Goal: Task Accomplishment & Management: Manage account settings

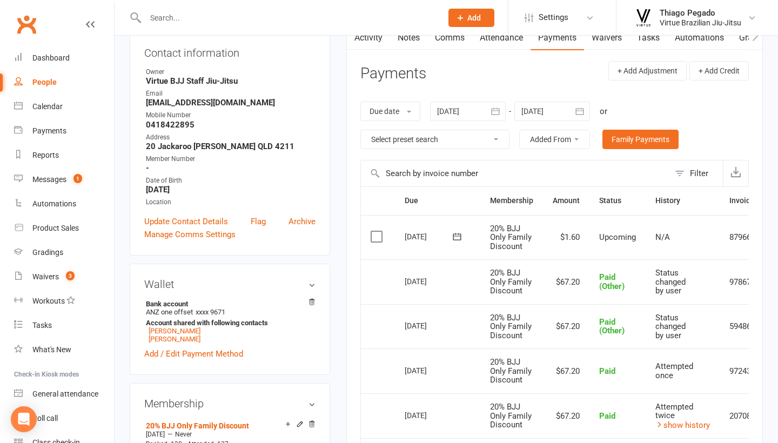
scroll to position [0, 45]
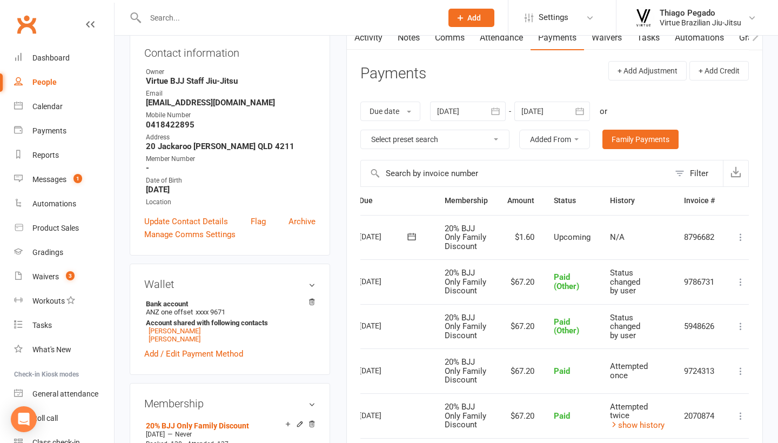
click at [215, 23] on input "text" at bounding box center [288, 17] width 292 height 15
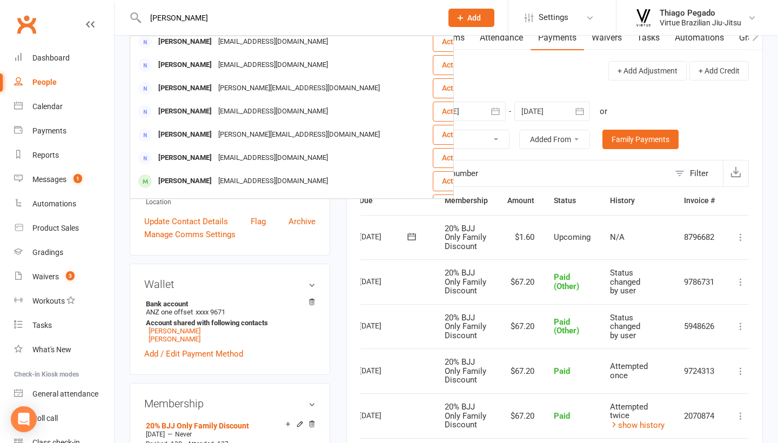
scroll to position [122, 0]
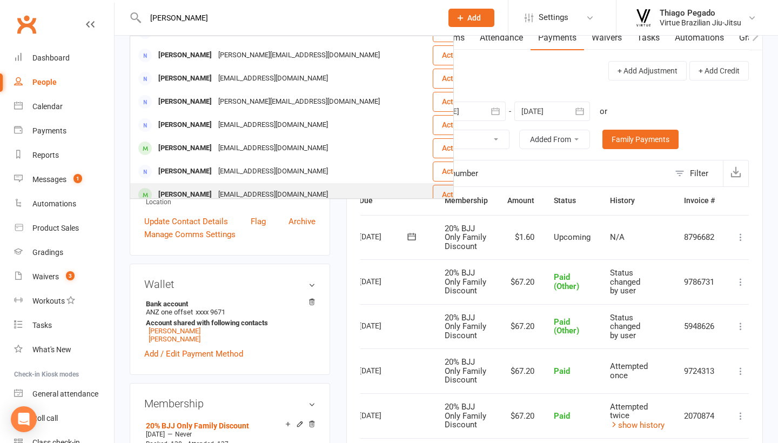
type input "[PERSON_NAME]"
click at [215, 187] on div "[EMAIL_ADDRESS][DOMAIN_NAME]" at bounding box center [273, 195] width 116 height 16
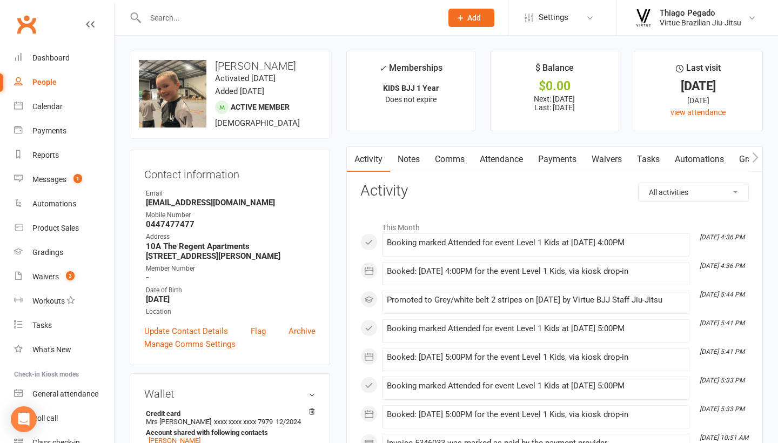
click at [560, 157] on link "Payments" at bounding box center [558, 159] width 54 height 25
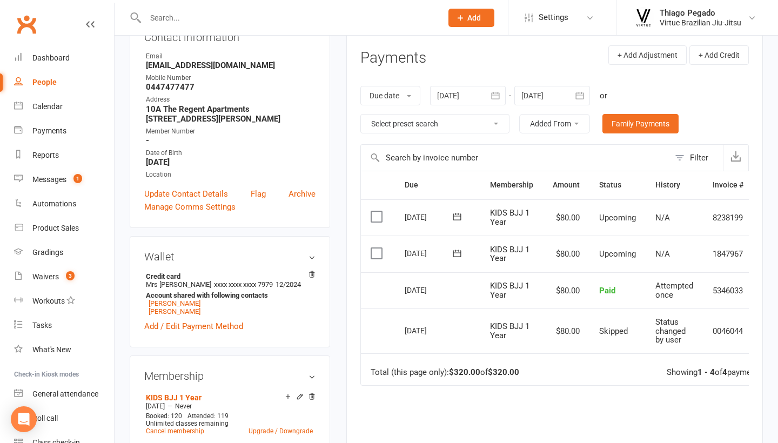
scroll to position [138, 0]
click at [583, 97] on icon "button" at bounding box center [580, 94] width 8 height 7
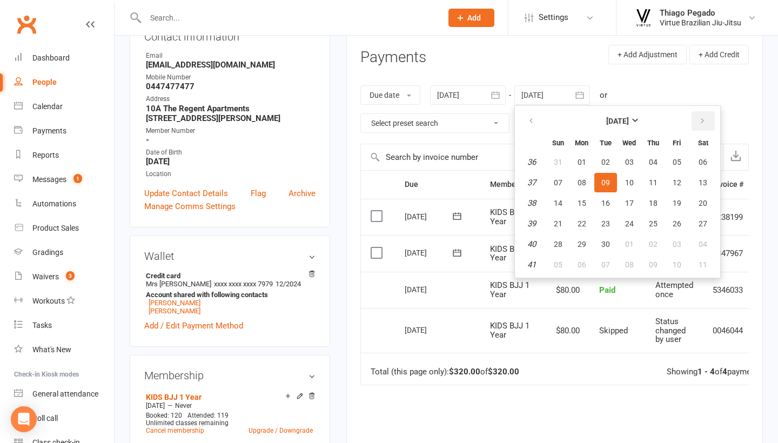
click at [703, 122] on icon "button" at bounding box center [703, 121] width 8 height 9
click at [627, 210] on button "15" at bounding box center [629, 202] width 23 height 19
type input "[DATE]"
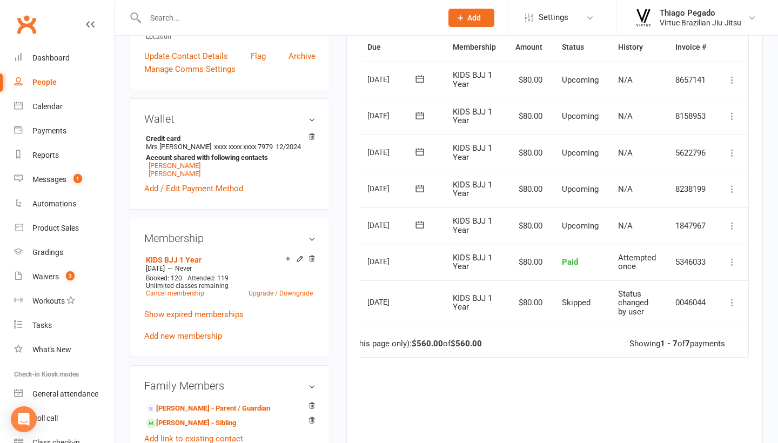
scroll to position [0, 38]
click at [730, 220] on icon at bounding box center [732, 225] width 11 height 11
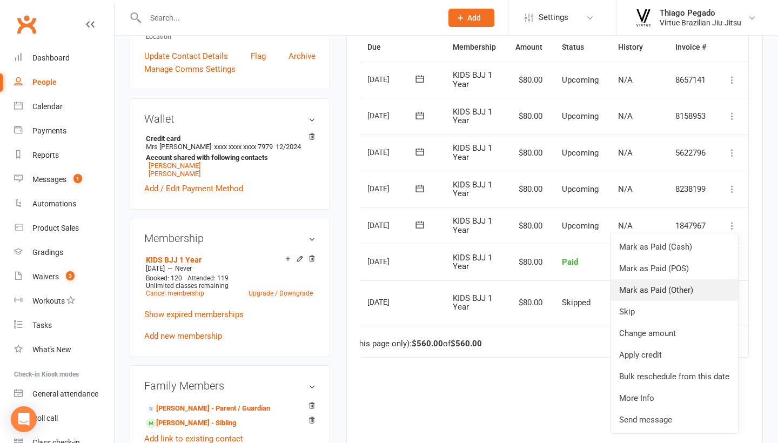
click at [689, 282] on link "Mark as Paid (Other)" at bounding box center [675, 290] width 128 height 22
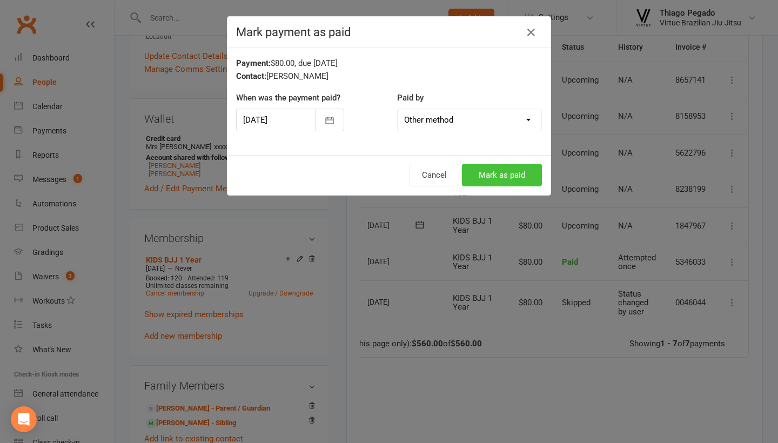
click at [504, 172] on button "Mark as paid" at bounding box center [502, 175] width 80 height 23
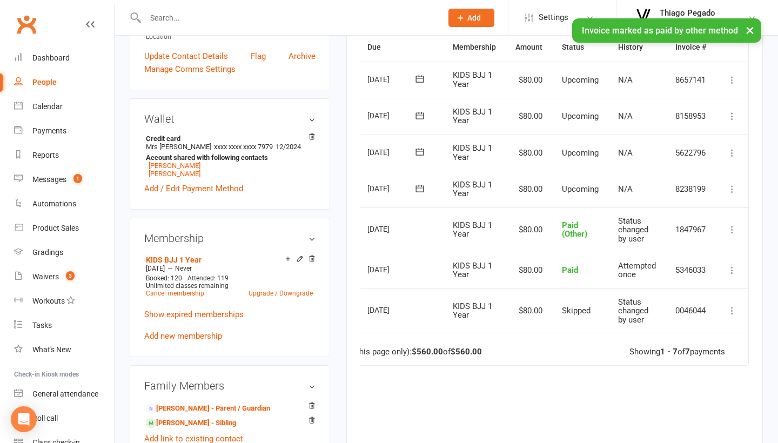
click at [732, 184] on icon at bounding box center [732, 189] width 11 height 11
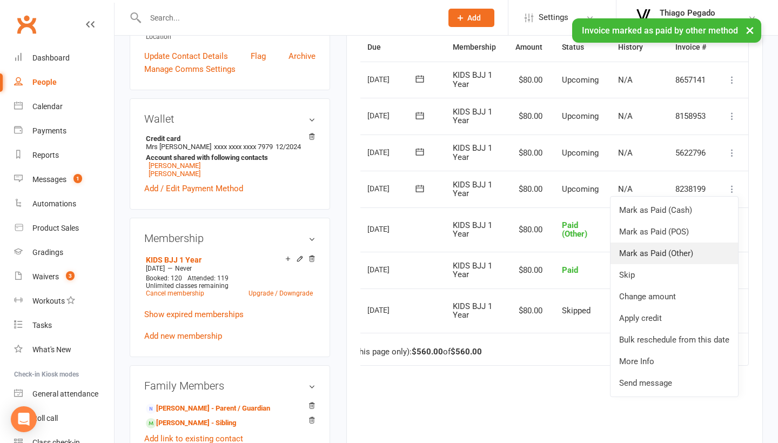
click at [686, 250] on link "Mark as Paid (Other)" at bounding box center [675, 254] width 128 height 22
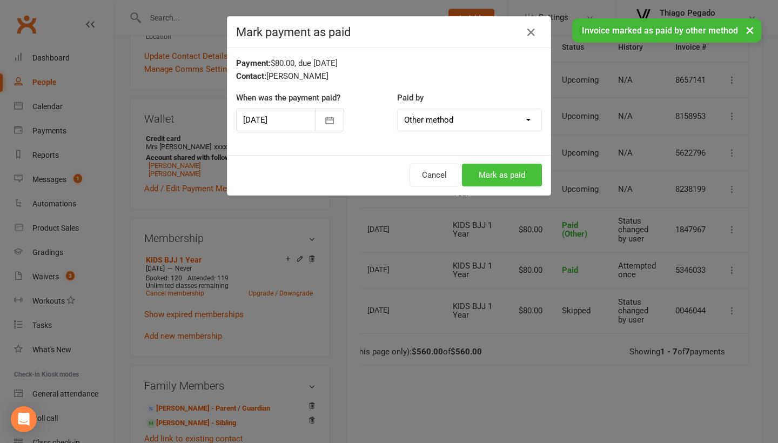
click at [502, 172] on button "Mark as paid" at bounding box center [502, 175] width 80 height 23
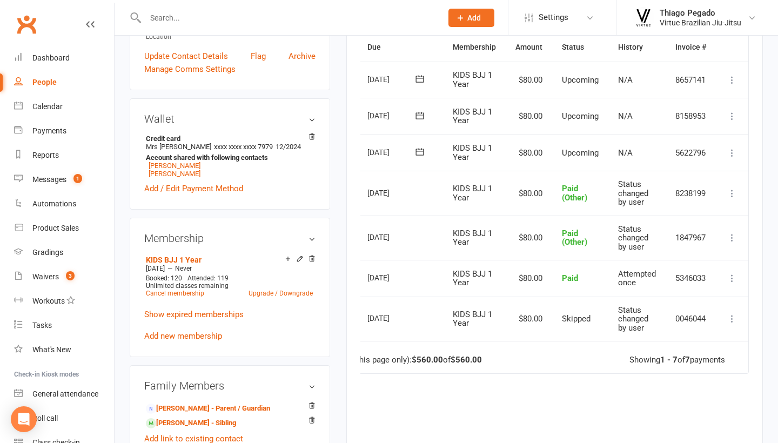
click at [730, 148] on icon at bounding box center [732, 153] width 11 height 11
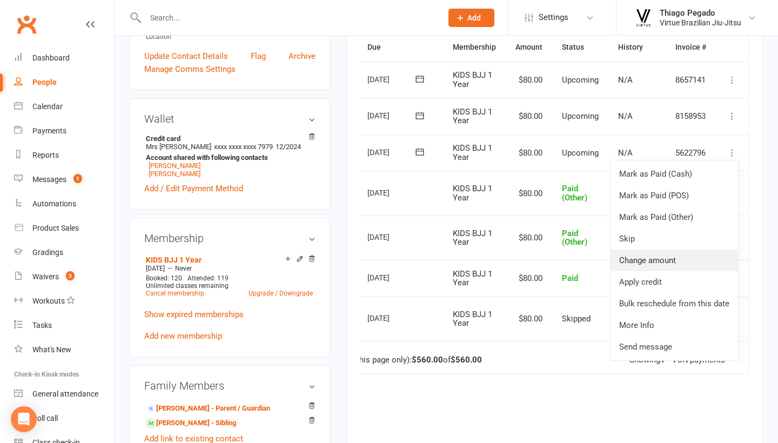
click at [660, 255] on link "Change amount" at bounding box center [675, 261] width 128 height 22
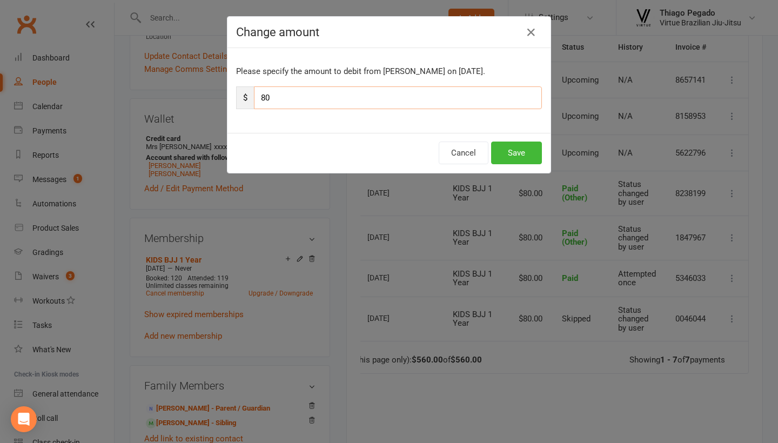
click at [445, 101] on input "80" at bounding box center [398, 97] width 288 height 23
type input "40"
click at [527, 152] on button "Save" at bounding box center [516, 153] width 51 height 23
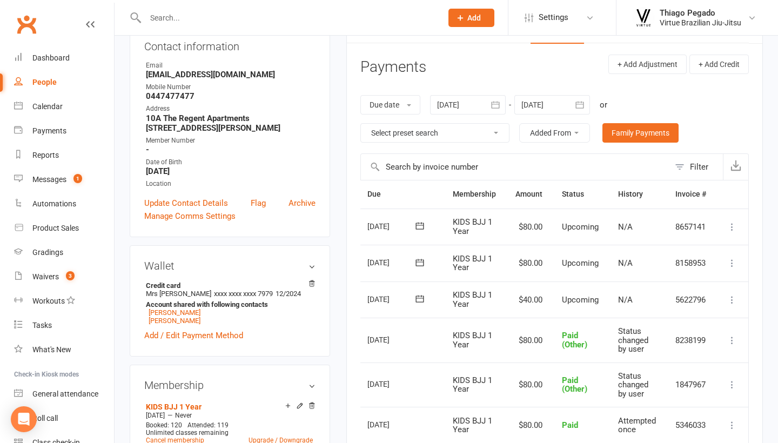
scroll to position [132, 0]
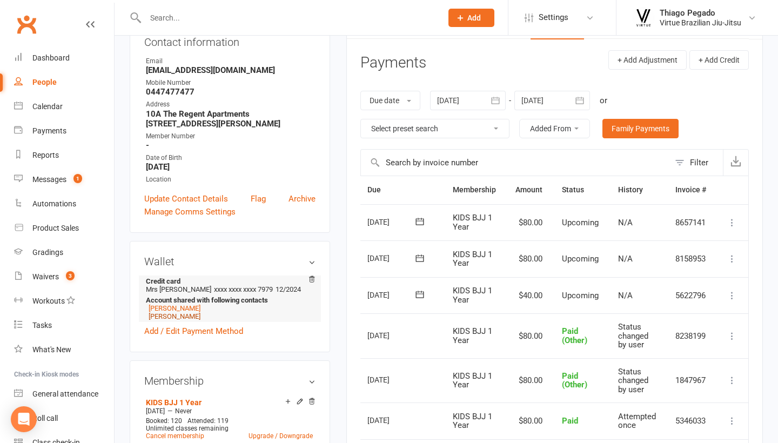
click at [182, 318] on link "[PERSON_NAME]" at bounding box center [175, 316] width 52 height 8
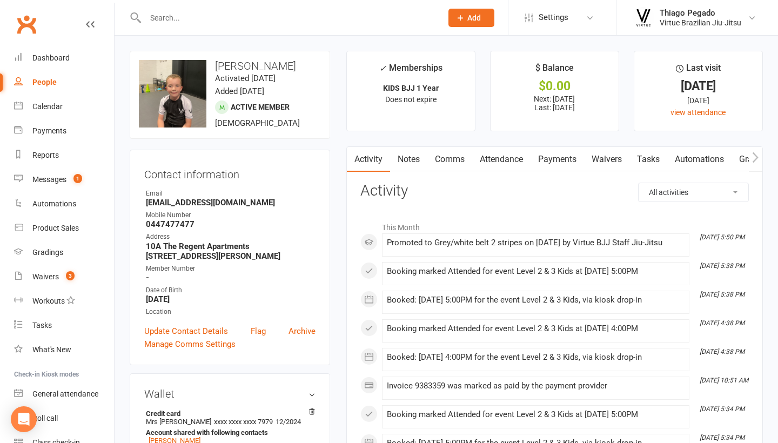
click at [563, 157] on link "Payments" at bounding box center [558, 159] width 54 height 25
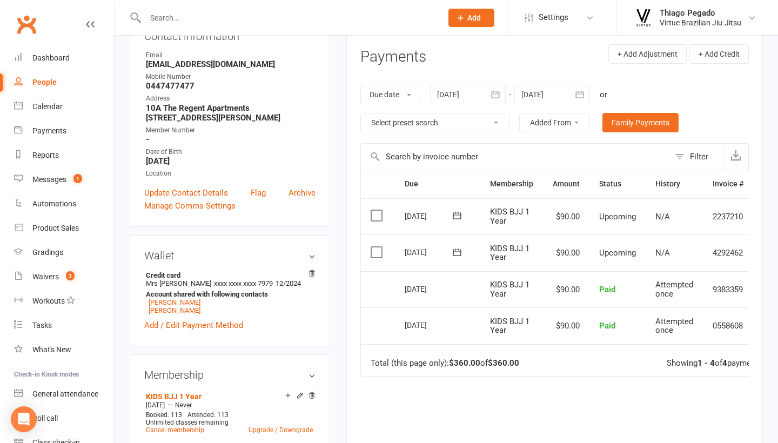
scroll to position [124, 0]
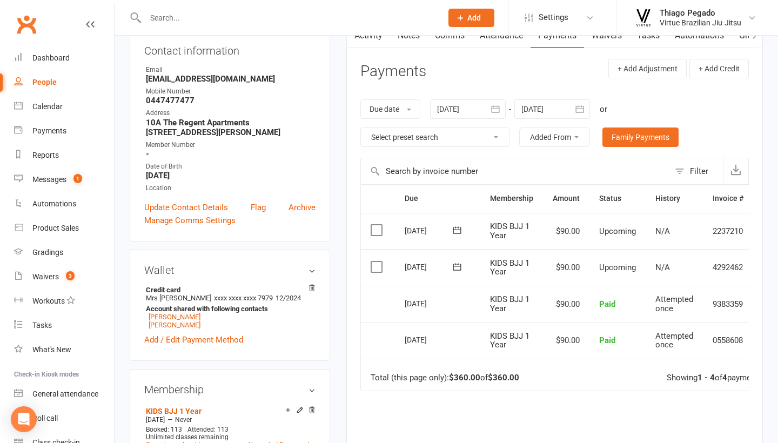
click at [581, 110] on icon "button" at bounding box center [579, 109] width 11 height 11
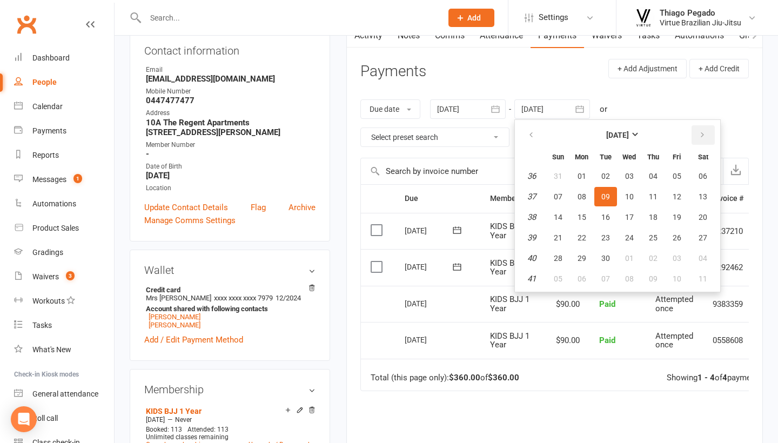
click at [708, 134] on button "button" at bounding box center [703, 134] width 23 height 19
click at [623, 237] on button "22" at bounding box center [629, 237] width 23 height 19
type input "[DATE]"
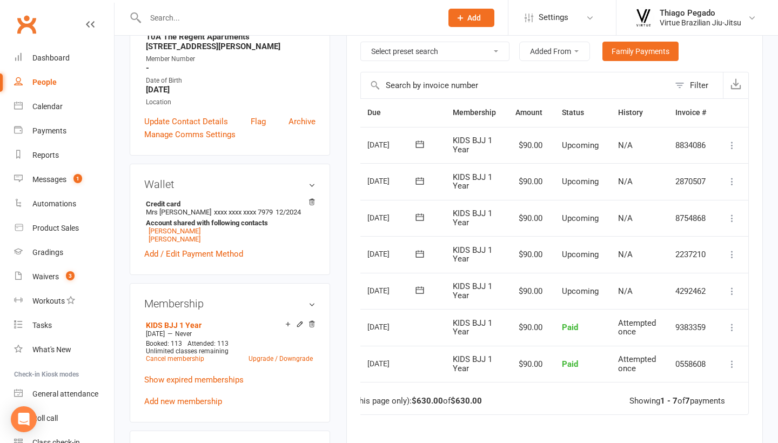
scroll to position [0, 38]
click at [731, 286] on icon at bounding box center [732, 291] width 11 height 11
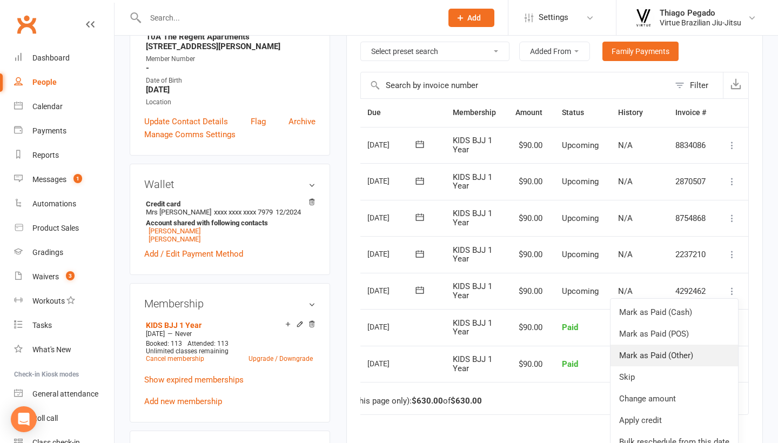
click at [668, 350] on link "Mark as Paid (Other)" at bounding box center [675, 356] width 128 height 22
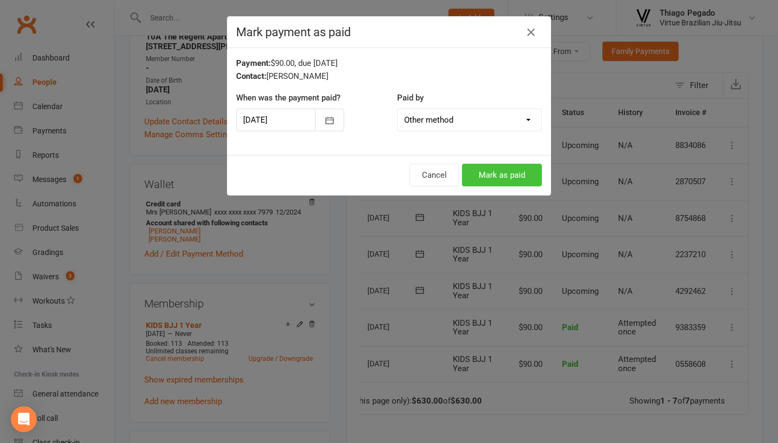
click at [490, 165] on button "Mark as paid" at bounding box center [502, 175] width 80 height 23
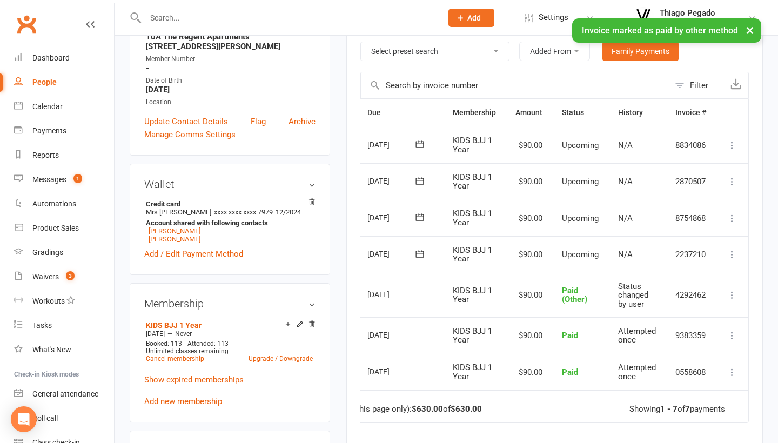
click at [730, 249] on icon at bounding box center [732, 254] width 11 height 11
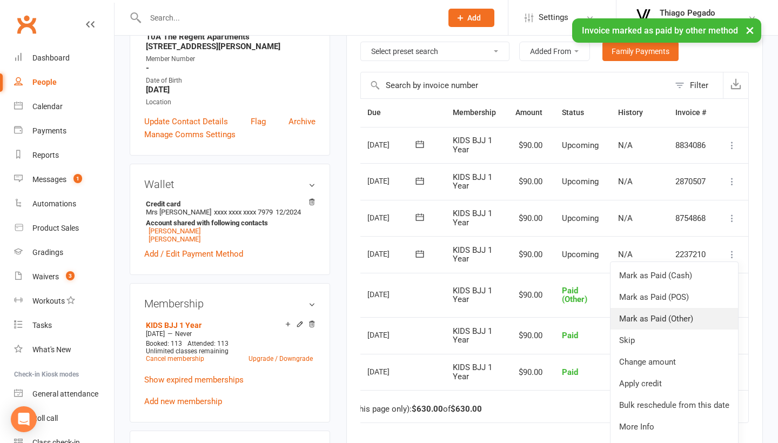
click at [665, 310] on link "Mark as Paid (Other)" at bounding box center [675, 319] width 128 height 22
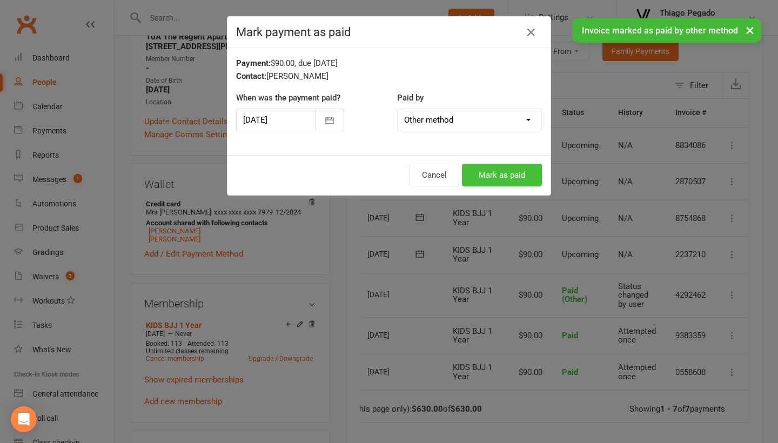
click at [493, 177] on button "Mark as paid" at bounding box center [502, 175] width 80 height 23
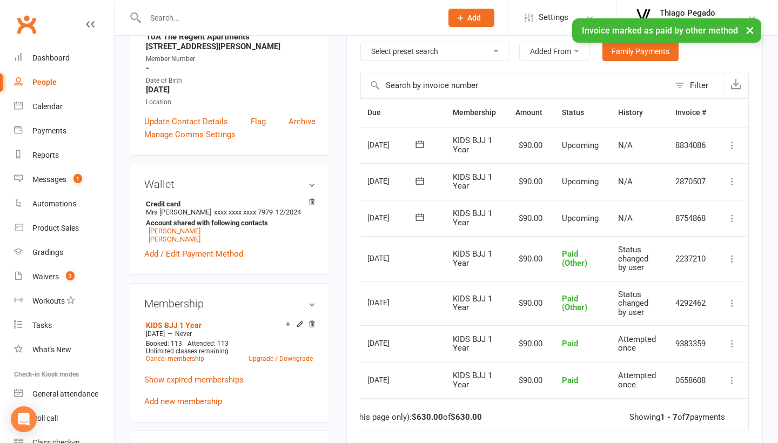
click at [730, 213] on icon at bounding box center [732, 218] width 11 height 11
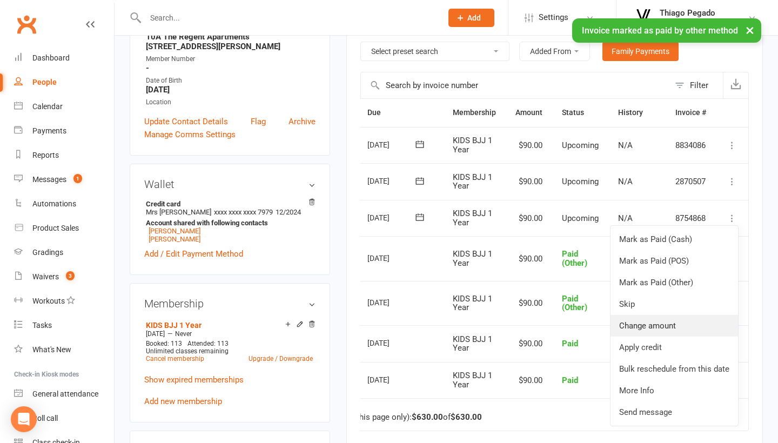
click at [666, 317] on link "Change amount" at bounding box center [675, 326] width 128 height 22
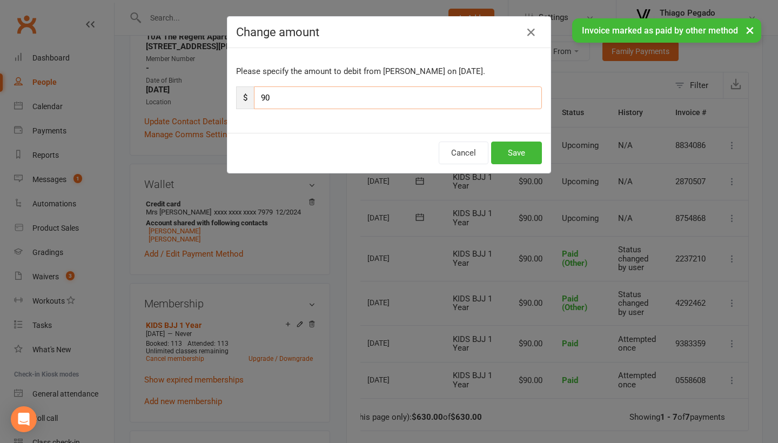
click at [435, 102] on input "90" at bounding box center [398, 97] width 288 height 23
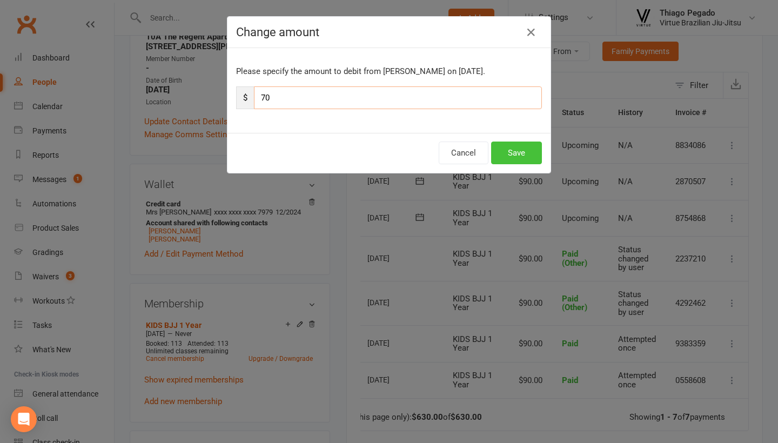
type input "70"
click at [520, 144] on button "Save" at bounding box center [516, 153] width 51 height 23
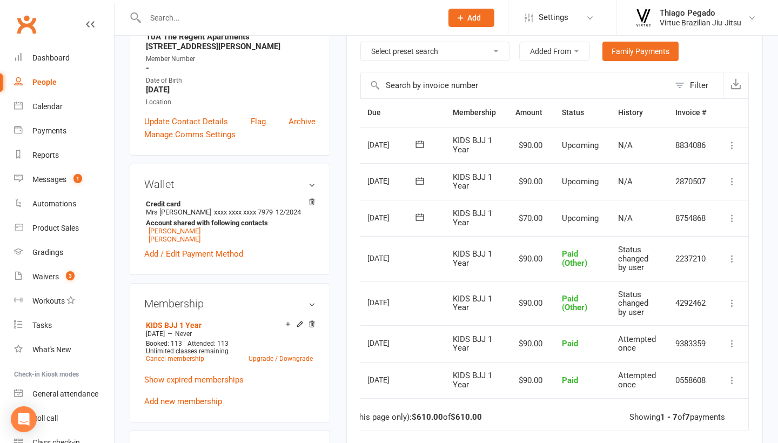
click at [195, 13] on input "text" at bounding box center [288, 17] width 292 height 15
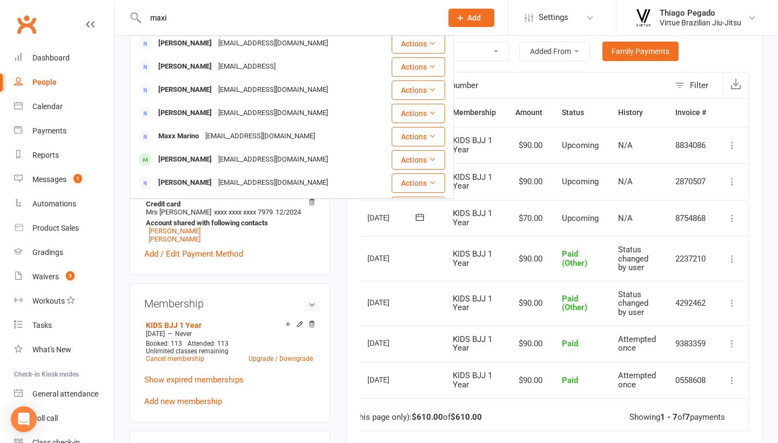
scroll to position [135, 0]
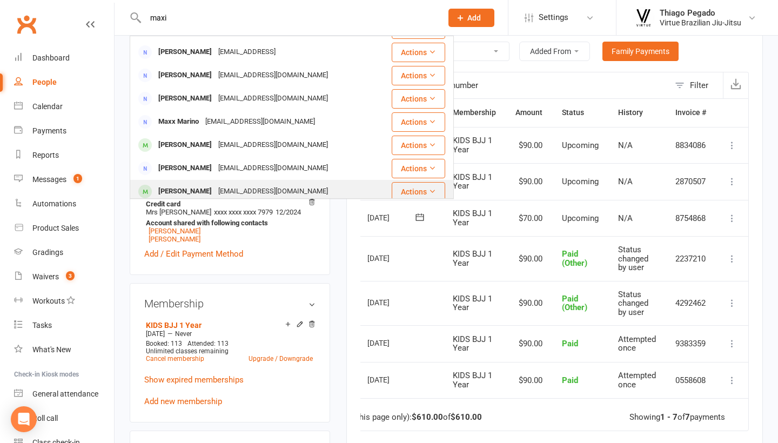
type input "maxi"
click at [192, 191] on div "[PERSON_NAME]" at bounding box center [185, 192] width 60 height 16
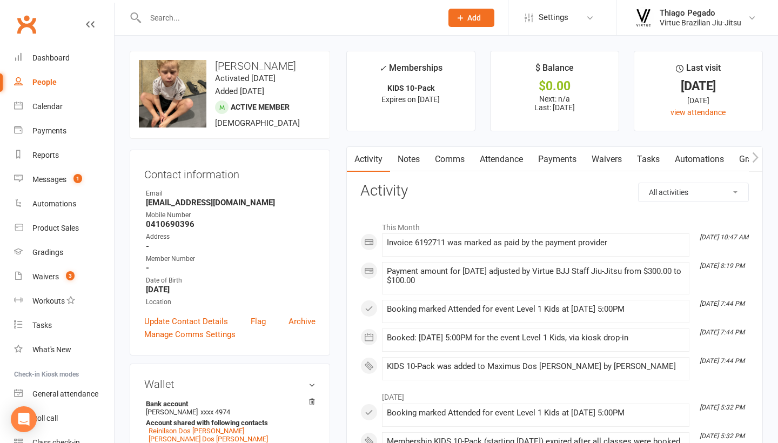
click at [573, 161] on link "Payments" at bounding box center [558, 159] width 54 height 25
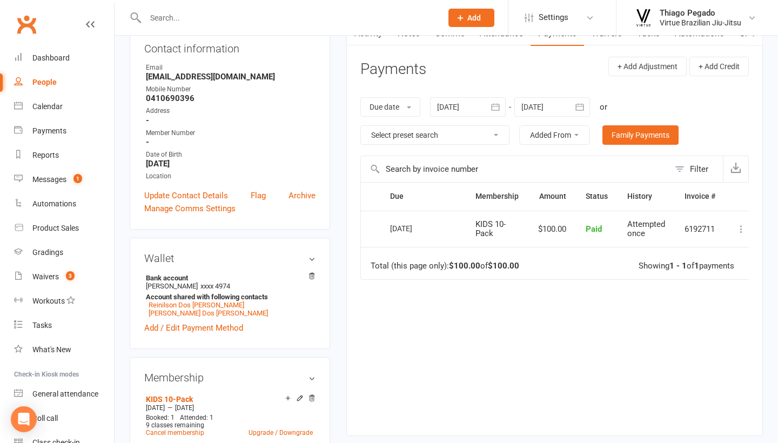
scroll to position [127, 0]
click at [743, 228] on icon at bounding box center [741, 228] width 11 height 11
click at [741, 223] on icon at bounding box center [741, 228] width 11 height 11
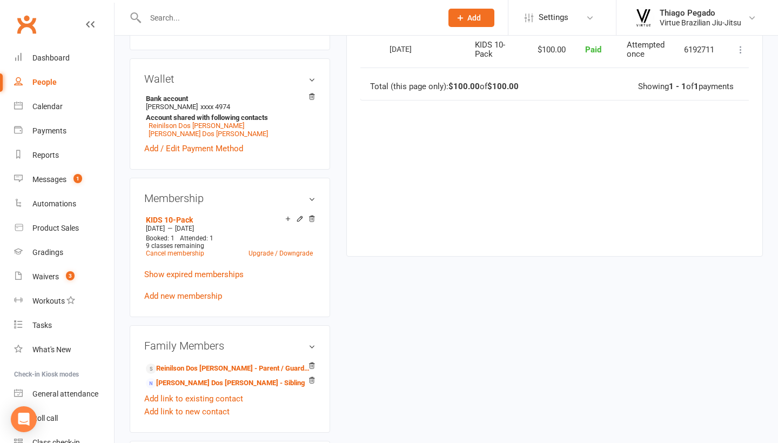
scroll to position [306, 0]
click at [207, 299] on link "Add new membership" at bounding box center [183, 295] width 78 height 10
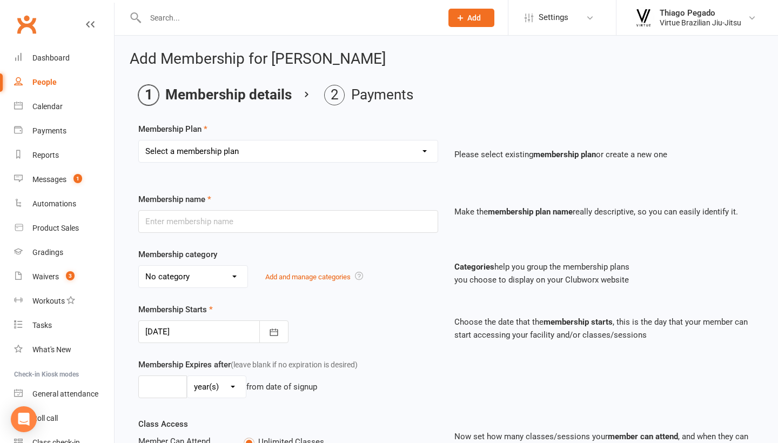
select select "10"
type input "KIDS 10-Pack"
select select "4"
type input "5"
select select "2"
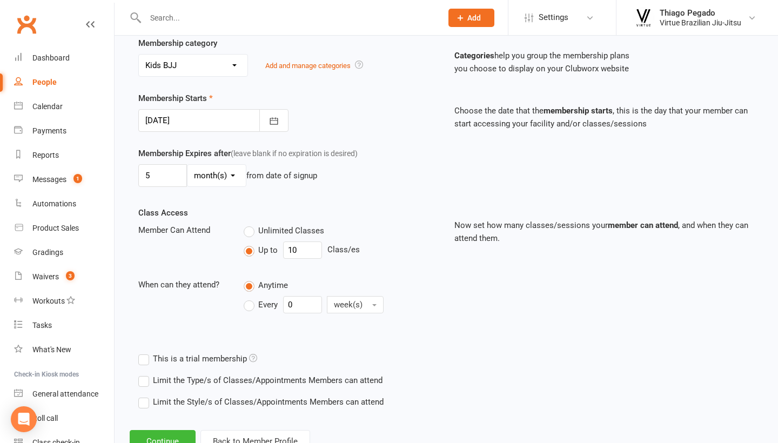
scroll to position [240, 0]
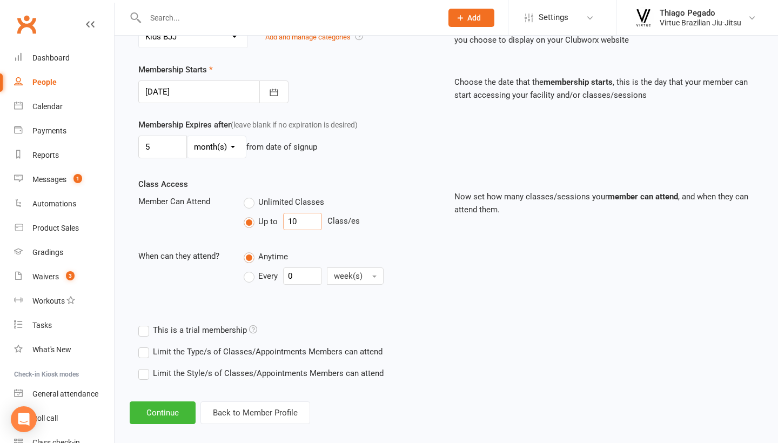
click at [307, 225] on input "10" at bounding box center [302, 221] width 39 height 17
type input "1"
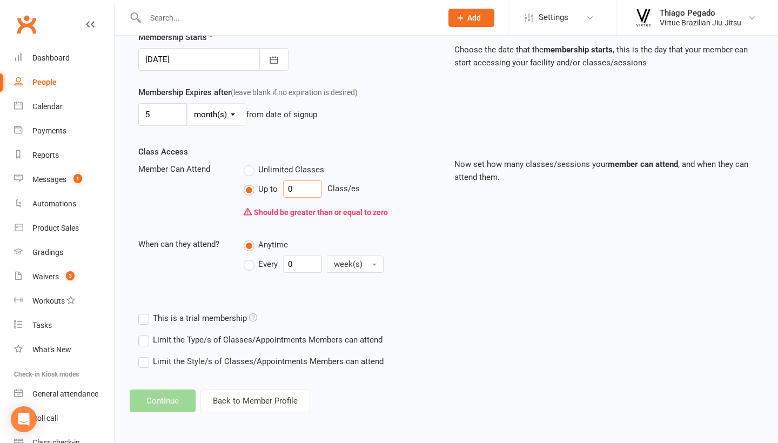
scroll to position [260, 0]
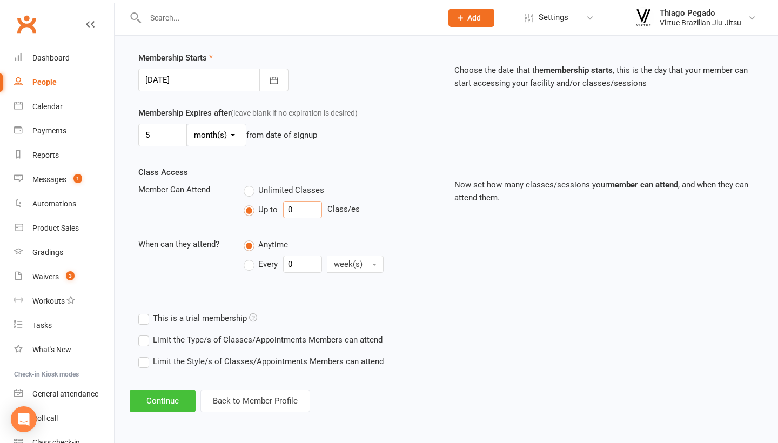
type input "0"
click at [175, 395] on button "Continue" at bounding box center [163, 401] width 66 height 23
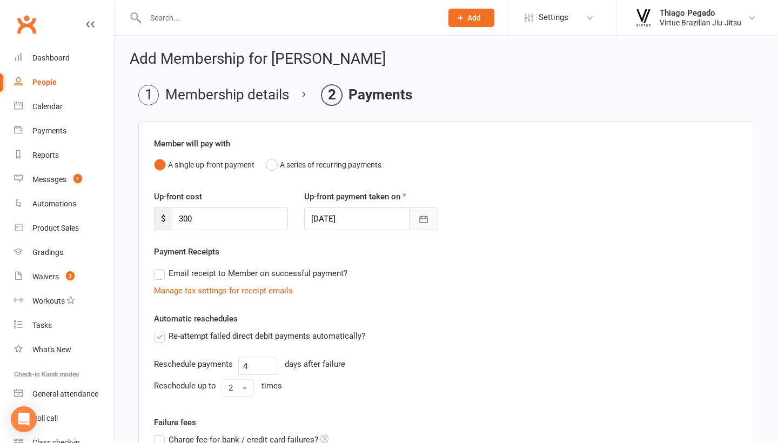
click at [422, 214] on icon "button" at bounding box center [423, 219] width 11 height 11
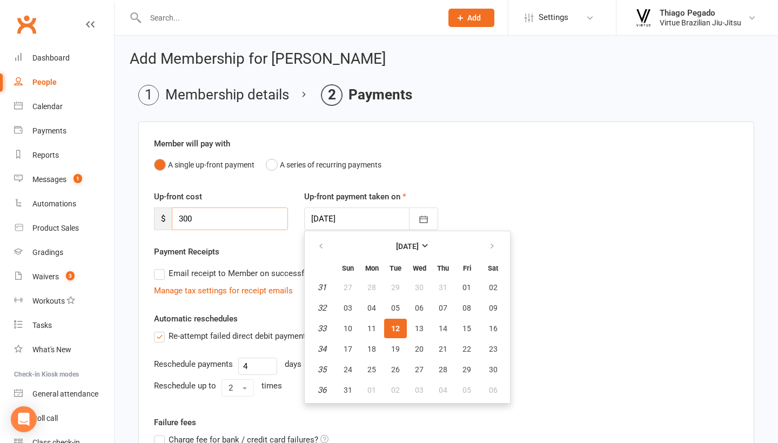
click at [219, 213] on input "300" at bounding box center [230, 219] width 116 height 23
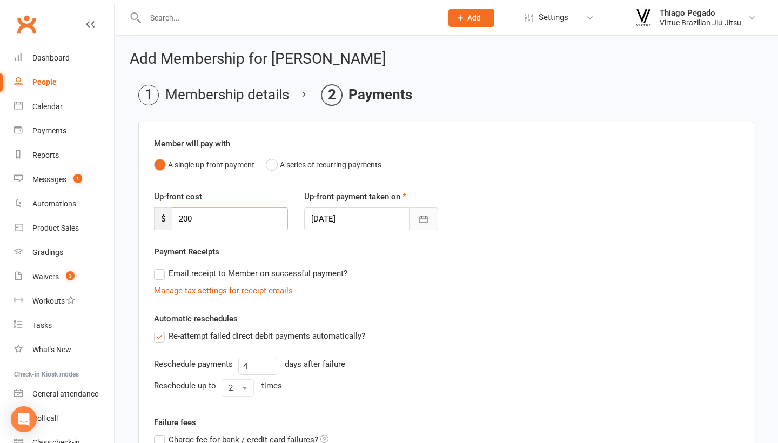
type input "200"
click at [425, 224] on button "button" at bounding box center [423, 219] width 29 height 23
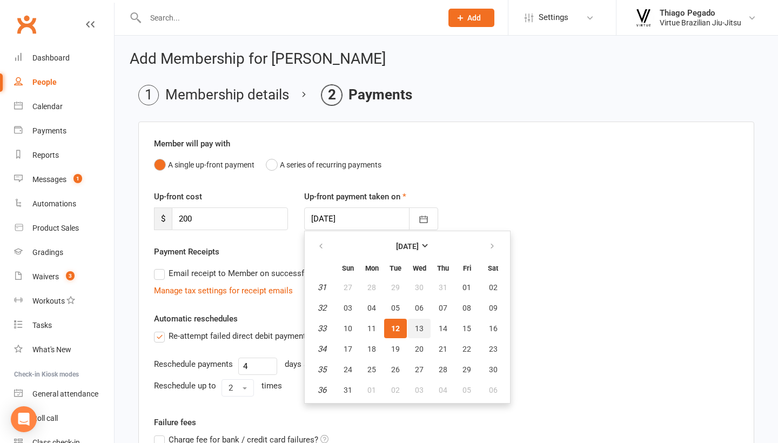
click at [423, 329] on span "13" at bounding box center [419, 328] width 9 height 9
type input "[DATE]"
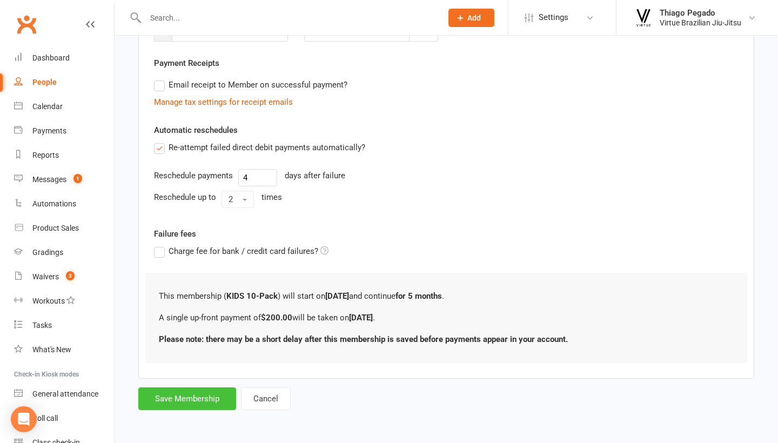
scroll to position [197, 0]
click at [215, 389] on button "Save Membership" at bounding box center [187, 398] width 98 height 23
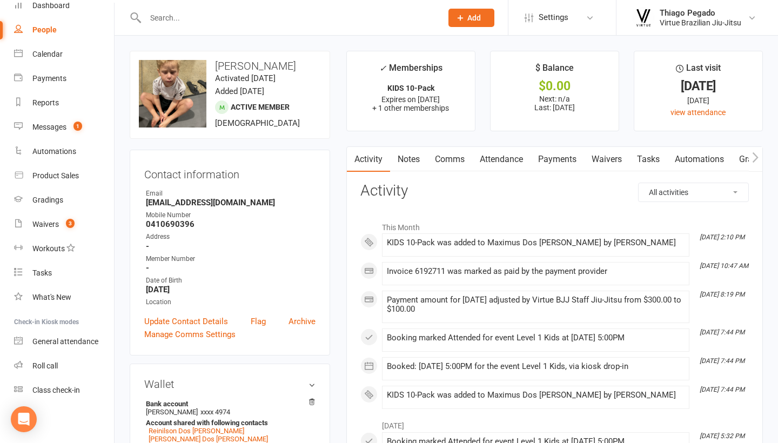
click at [560, 149] on link "Payments" at bounding box center [558, 159] width 54 height 25
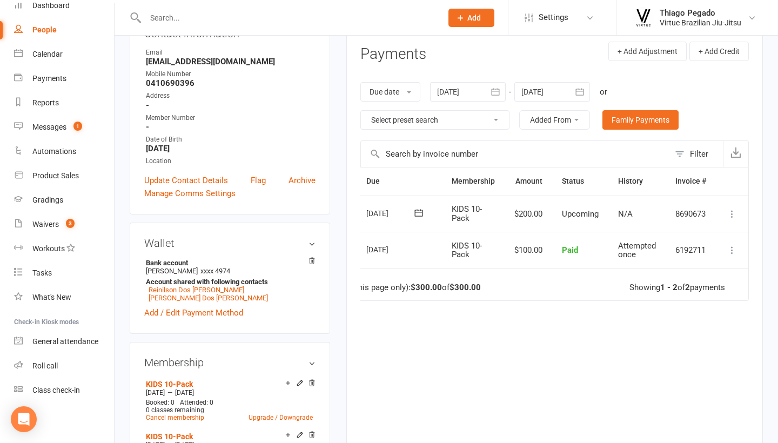
scroll to position [0, 41]
click at [733, 213] on icon at bounding box center [732, 214] width 11 height 11
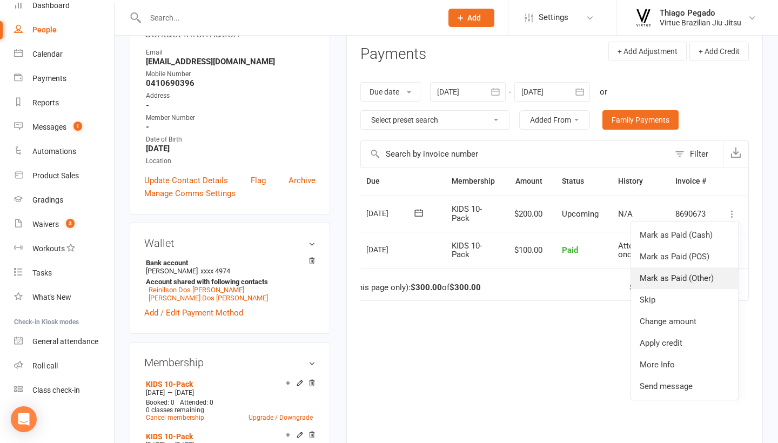
click at [694, 274] on link "Mark as Paid (Other)" at bounding box center [684, 279] width 107 height 22
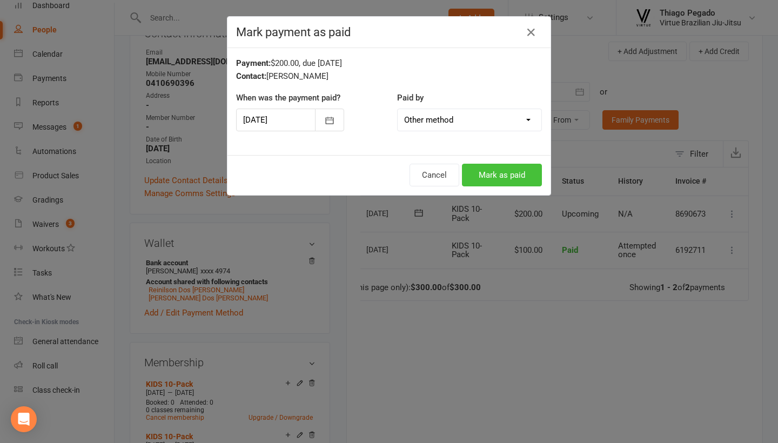
click at [517, 181] on button "Mark as paid" at bounding box center [502, 175] width 80 height 23
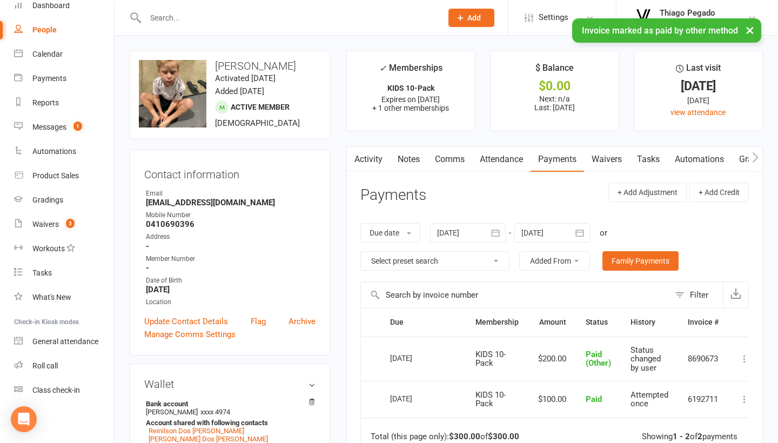
scroll to position [0, 0]
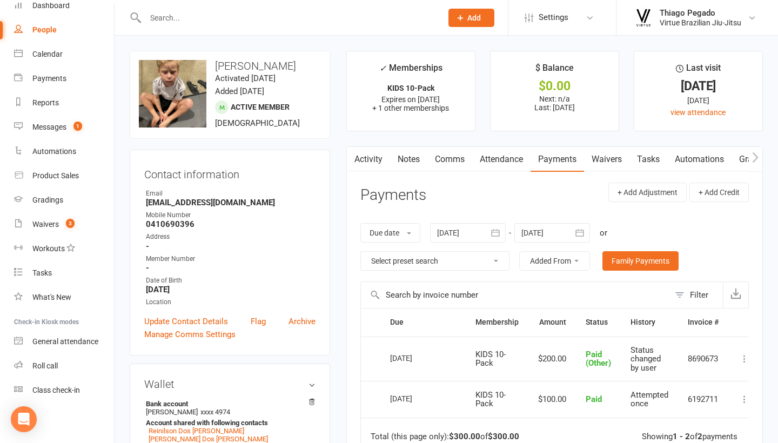
click at [208, 12] on input "text" at bounding box center [288, 17] width 292 height 15
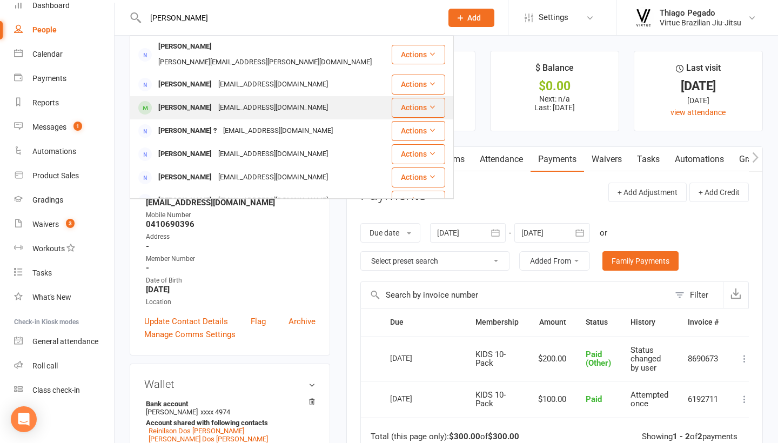
type input "[PERSON_NAME]"
click at [217, 100] on div "[EMAIL_ADDRESS][DOMAIN_NAME]" at bounding box center [273, 108] width 116 height 16
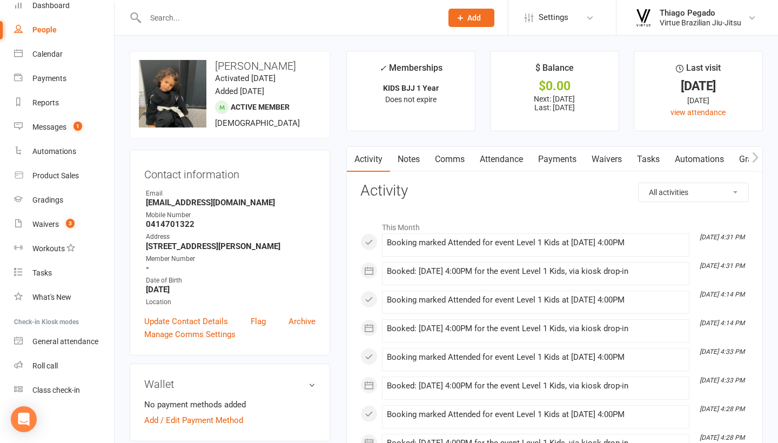
click at [553, 159] on link "Payments" at bounding box center [558, 159] width 54 height 25
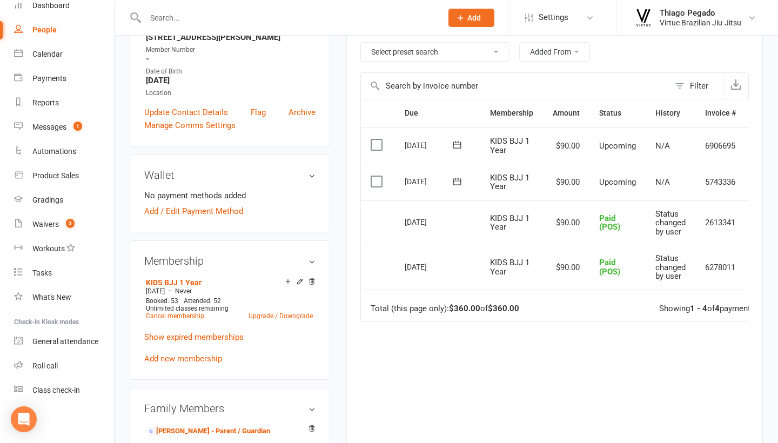
scroll to position [130, 0]
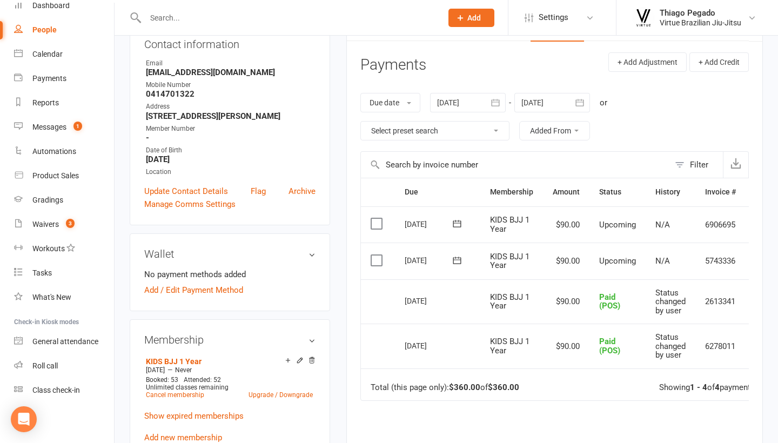
click at [583, 105] on icon "button" at bounding box center [579, 102] width 11 height 11
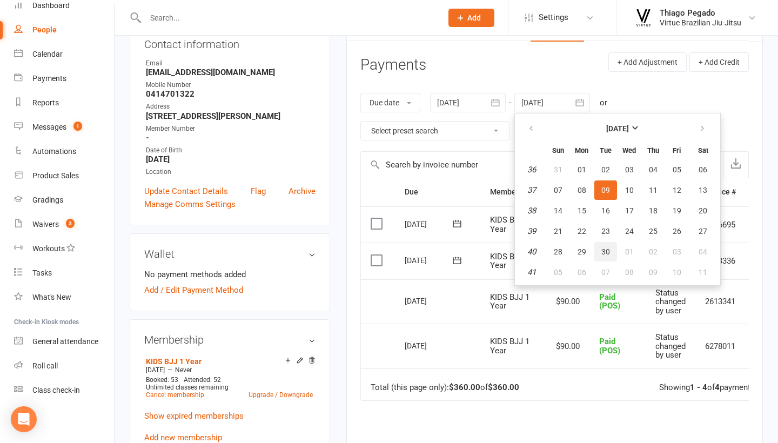
click at [606, 249] on span "30" at bounding box center [606, 252] width 9 height 9
type input "[DATE]"
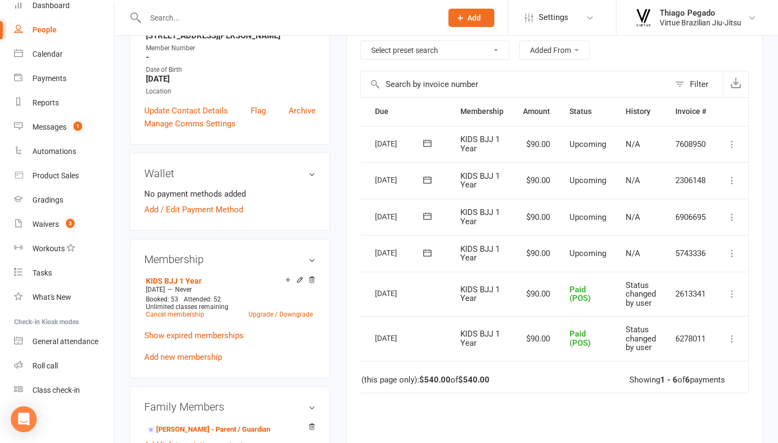
scroll to position [0, 31]
click at [736, 248] on icon at bounding box center [732, 253] width 11 height 11
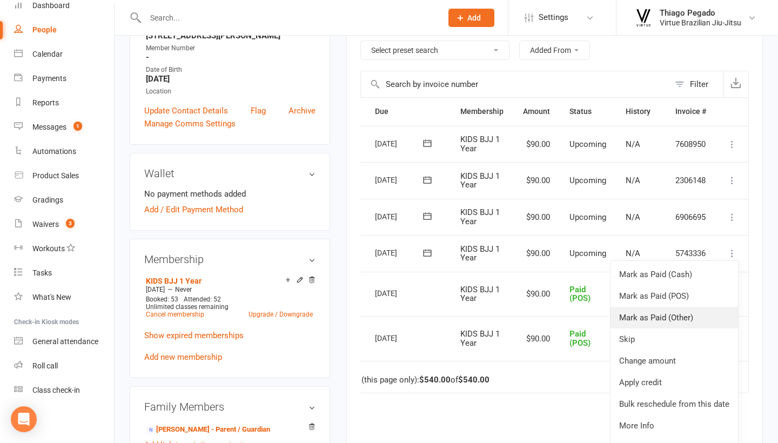
click at [668, 315] on link "Mark as Paid (Other)" at bounding box center [675, 318] width 128 height 22
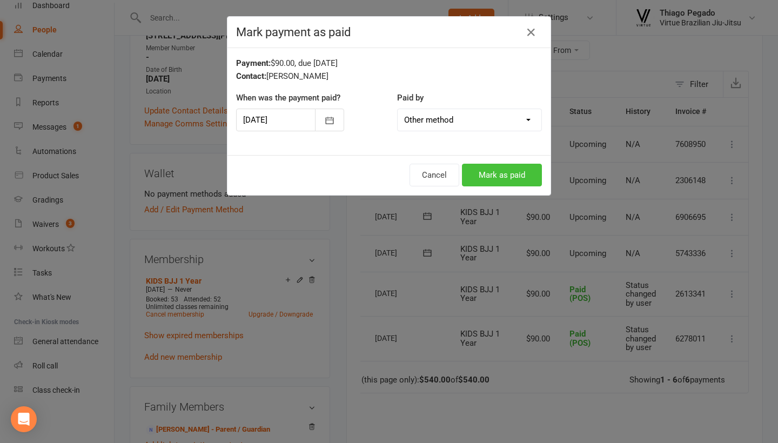
click at [503, 173] on button "Mark as paid" at bounding box center [502, 175] width 80 height 23
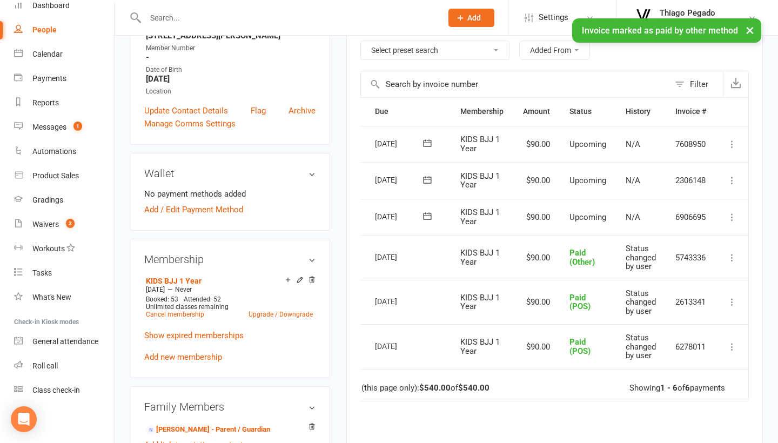
click at [726, 211] on button at bounding box center [732, 217] width 13 height 13
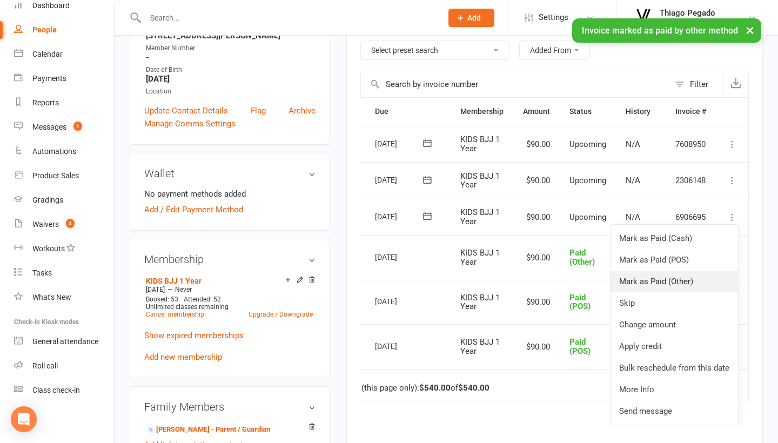
click at [685, 277] on link "Mark as Paid (Other)" at bounding box center [675, 282] width 128 height 22
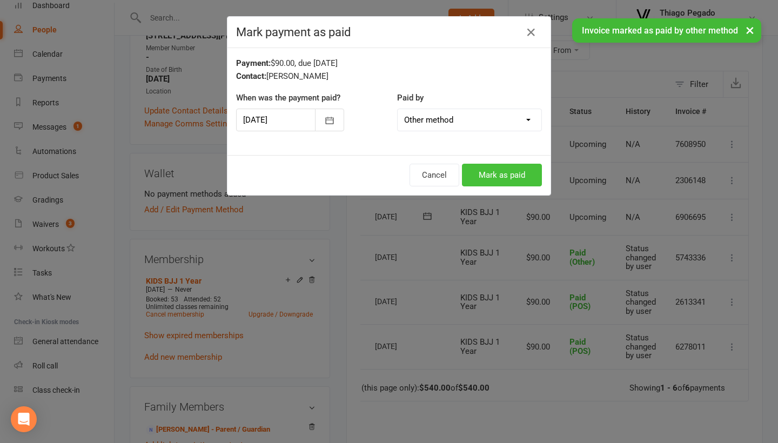
click at [494, 174] on button "Mark as paid" at bounding box center [502, 175] width 80 height 23
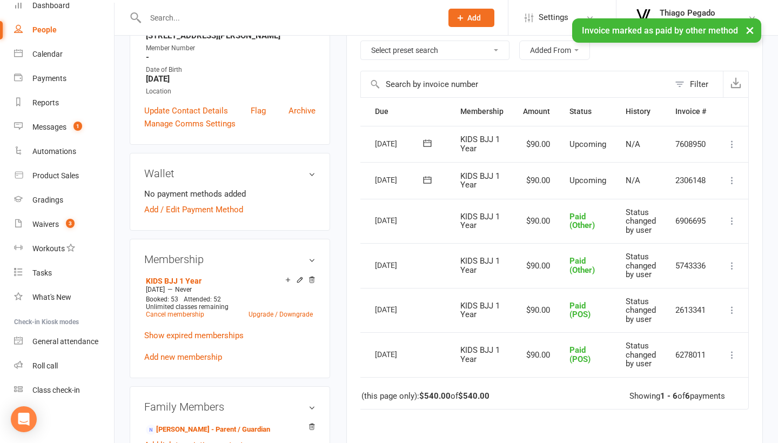
click at [730, 178] on icon at bounding box center [732, 180] width 11 height 11
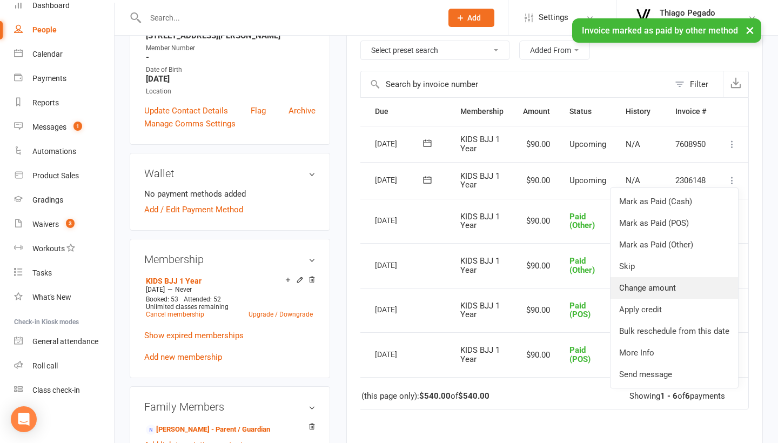
click at [673, 282] on link "Change amount" at bounding box center [675, 288] width 128 height 22
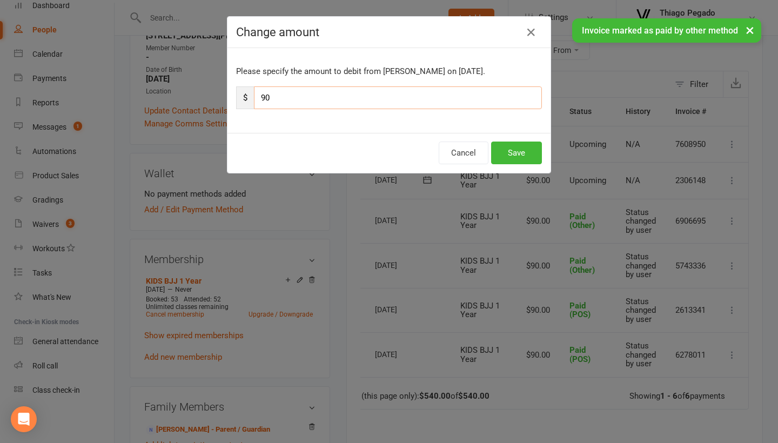
click at [485, 102] on input "90" at bounding box center [398, 97] width 288 height 23
type input "20"
click at [523, 152] on button "Save" at bounding box center [516, 153] width 51 height 23
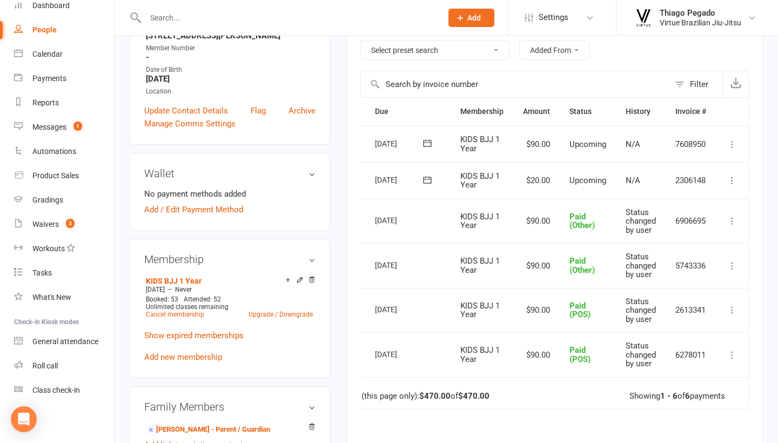
click at [222, 22] on input "text" at bounding box center [288, 17] width 292 height 15
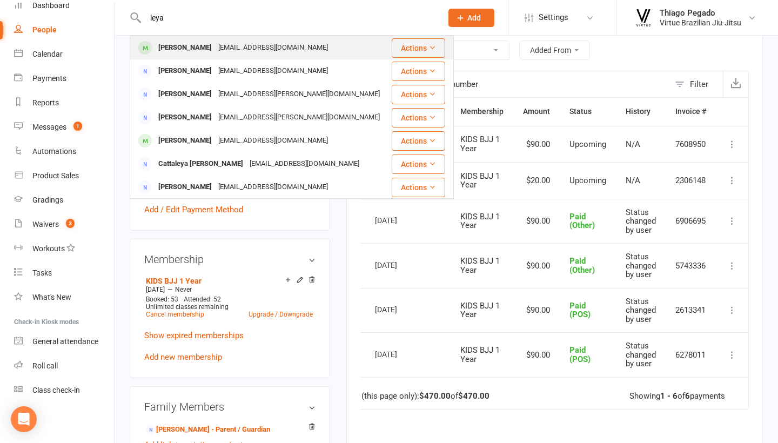
type input "leya"
click at [215, 52] on div "[EMAIL_ADDRESS][DOMAIN_NAME]" at bounding box center [273, 48] width 116 height 16
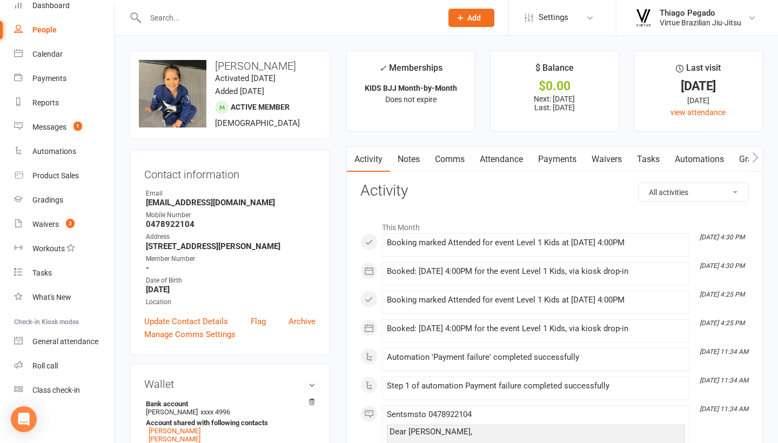
click at [553, 153] on link "Payments" at bounding box center [558, 159] width 54 height 25
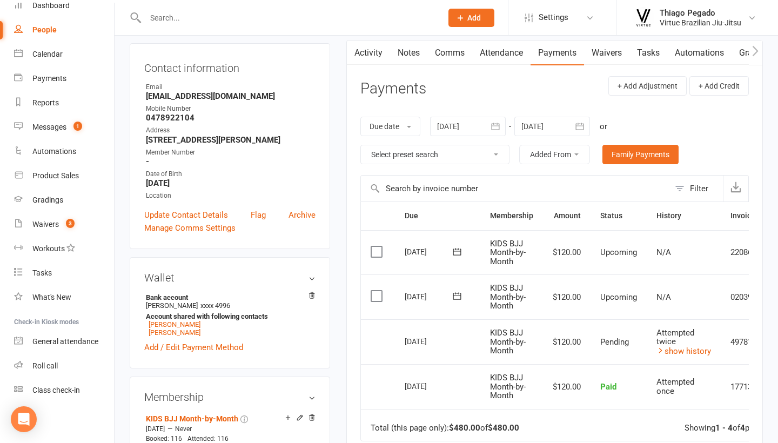
scroll to position [213, 0]
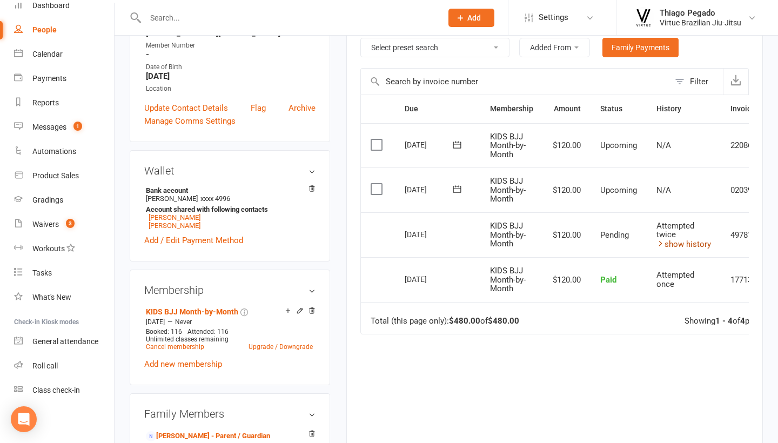
click at [697, 239] on link "show history" at bounding box center [684, 244] width 55 height 10
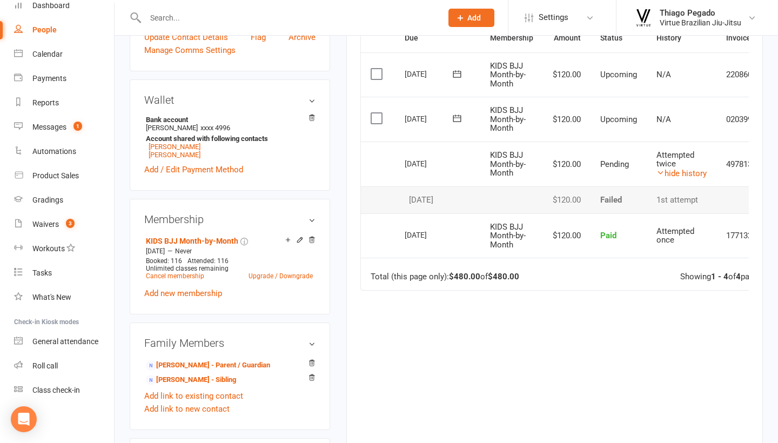
scroll to position [285, 0]
click at [183, 279] on link "Cancel membership" at bounding box center [175, 276] width 58 height 8
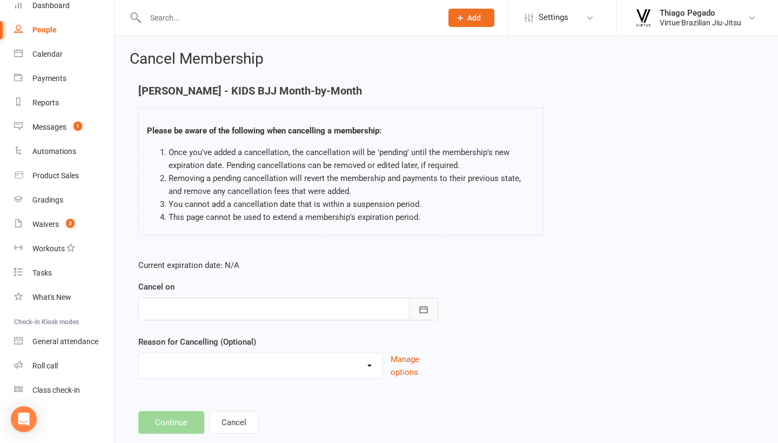
click at [421, 302] on button "button" at bounding box center [423, 309] width 29 height 23
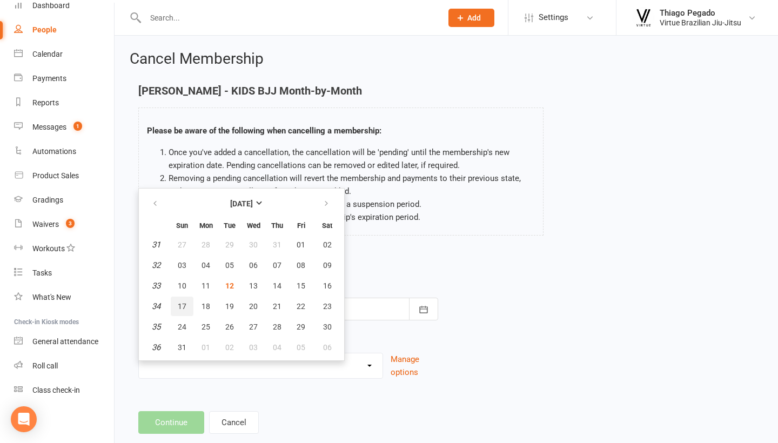
click at [183, 310] on button "17" at bounding box center [182, 306] width 23 height 19
type input "[DATE]"
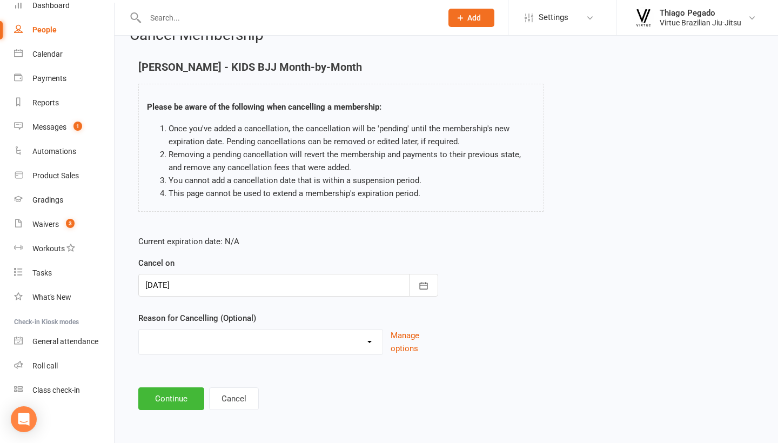
scroll to position [32, 0]
select select "2"
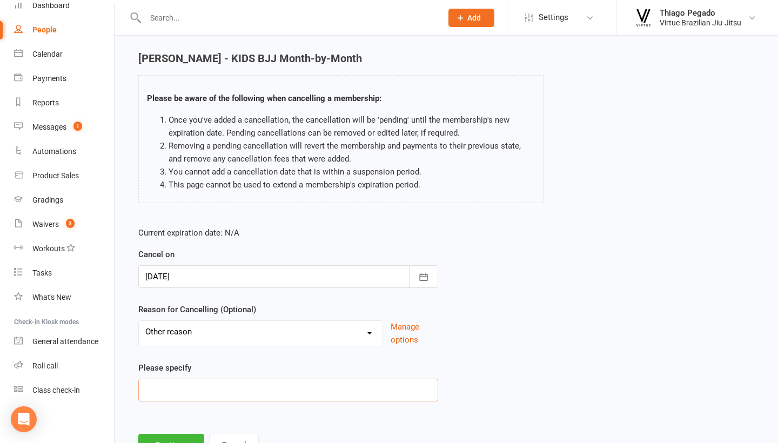
click at [237, 396] on input at bounding box center [288, 390] width 300 height 23
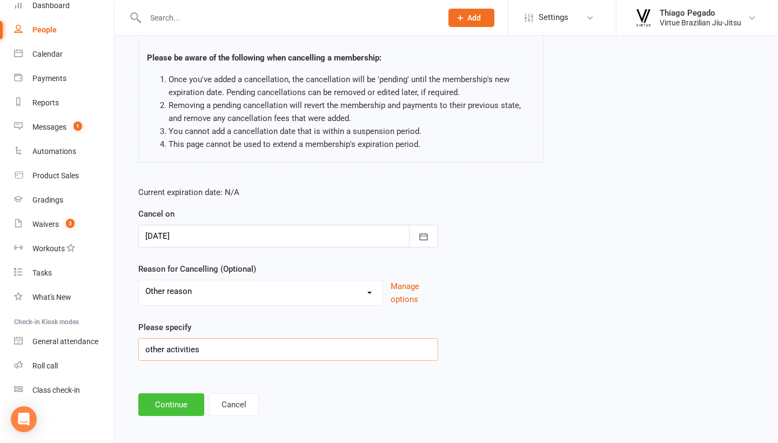
type input "other activities"
click at [176, 403] on button "Continue" at bounding box center [171, 404] width 66 height 23
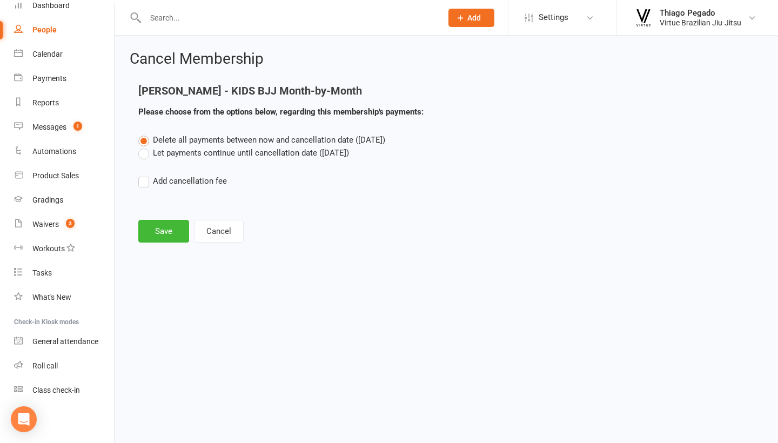
click at [226, 153] on label "Let payments continue until cancellation date ([DATE])" at bounding box center [243, 152] width 211 height 13
click at [145, 146] on input "Let payments continue until cancellation date ([DATE])" at bounding box center [141, 146] width 7 height 0
click at [177, 230] on button "Save" at bounding box center [163, 231] width 51 height 23
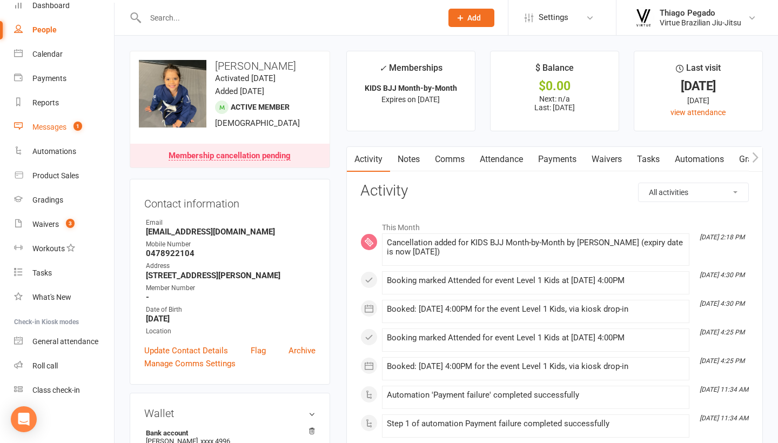
click at [75, 132] on link "Messages 1" at bounding box center [64, 127] width 100 height 24
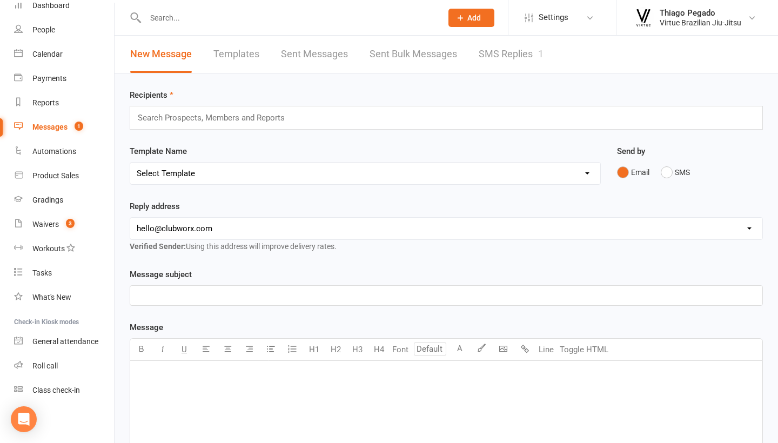
click at [504, 62] on link "SMS Replies 1" at bounding box center [511, 54] width 65 height 37
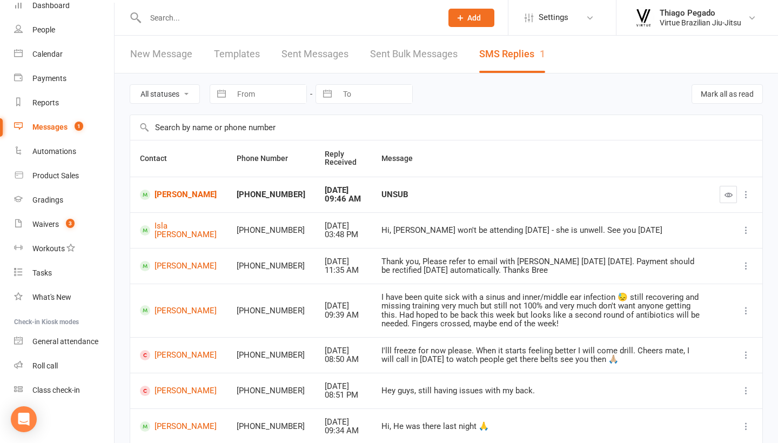
scroll to position [5, 0]
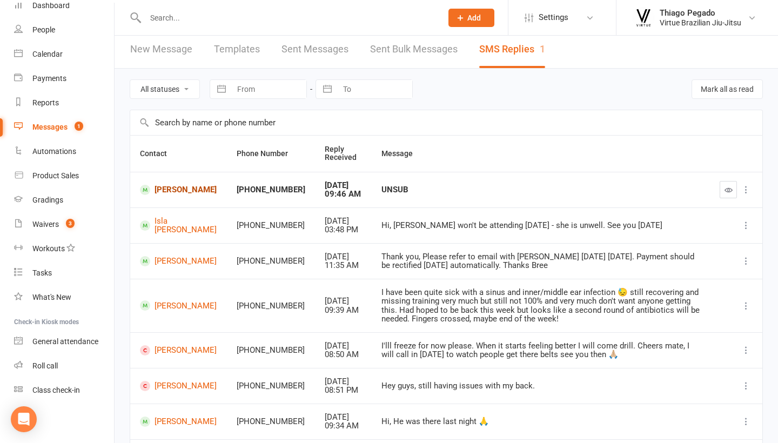
click at [169, 186] on link "[PERSON_NAME]" at bounding box center [178, 190] width 77 height 10
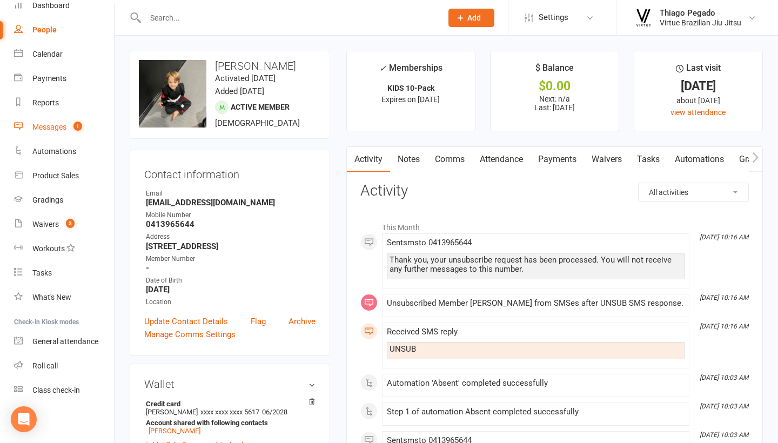
click at [63, 123] on div "Messages" at bounding box center [49, 127] width 34 height 9
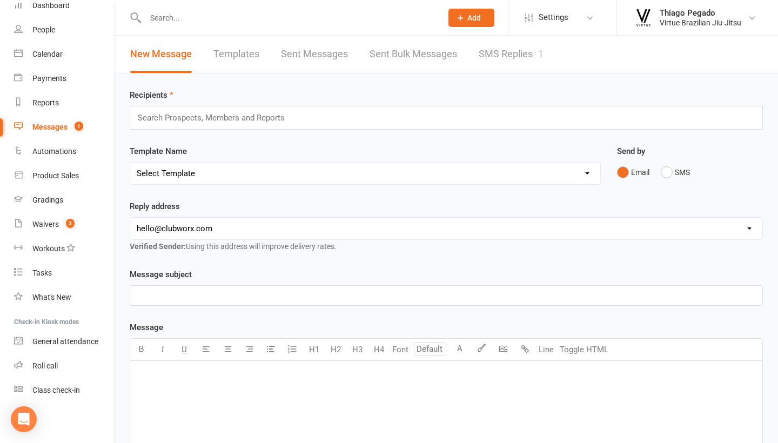
click at [532, 59] on link "SMS Replies 1" at bounding box center [511, 54] width 65 height 37
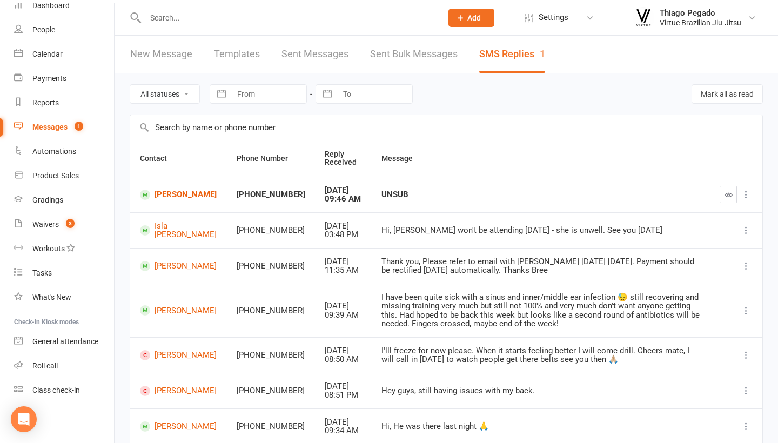
click at [728, 196] on icon "button" at bounding box center [729, 195] width 8 height 8
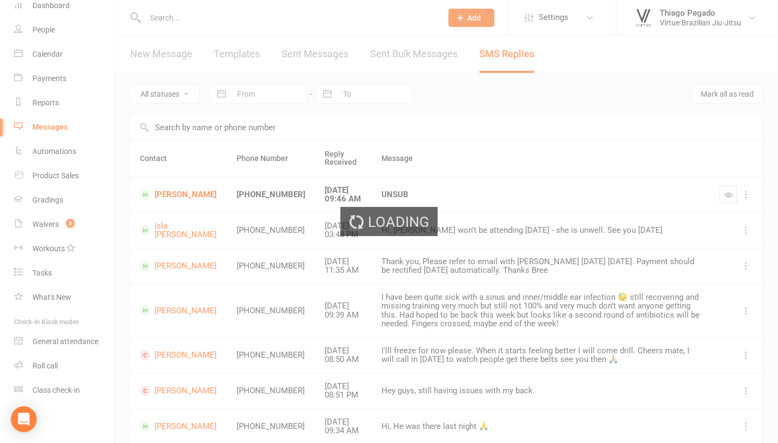
click at [57, 230] on div "Loading" at bounding box center [389, 221] width 778 height 443
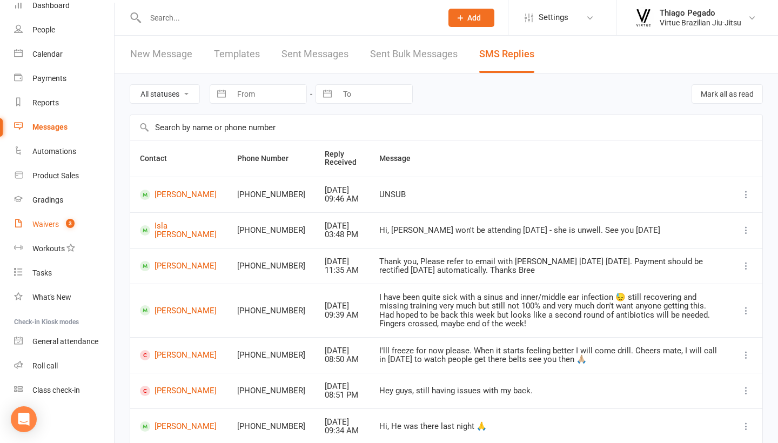
click at [56, 223] on div "Waivers" at bounding box center [45, 224] width 26 height 9
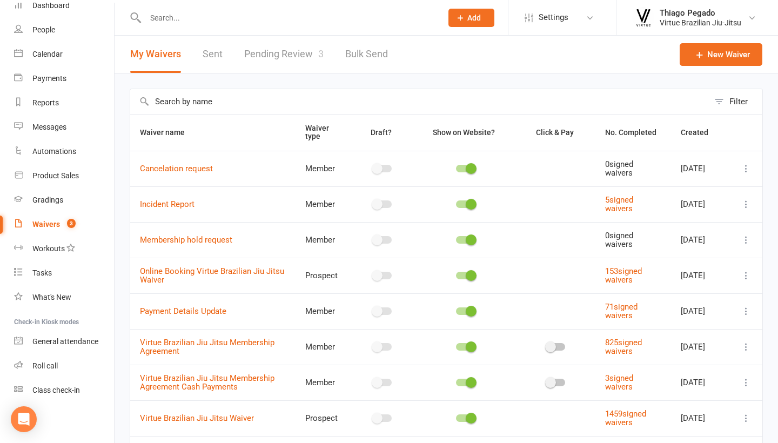
click at [295, 57] on link "Pending Review 3" at bounding box center [283, 54] width 79 height 37
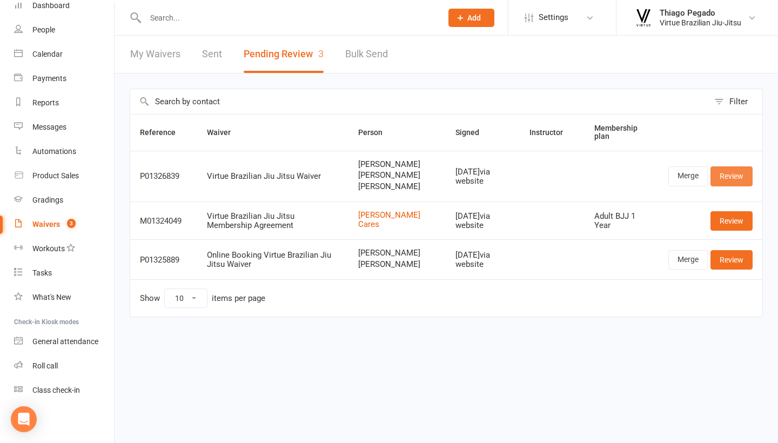
click at [735, 180] on link "Review" at bounding box center [732, 175] width 42 height 19
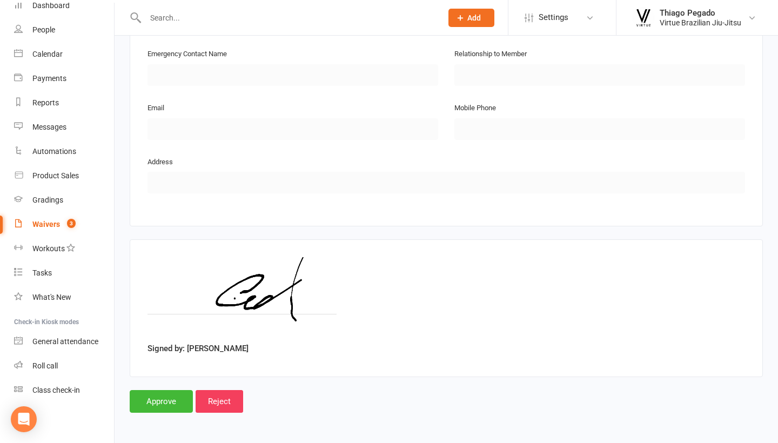
scroll to position [1296, 0]
click at [175, 391] on input "Approve" at bounding box center [161, 402] width 63 height 23
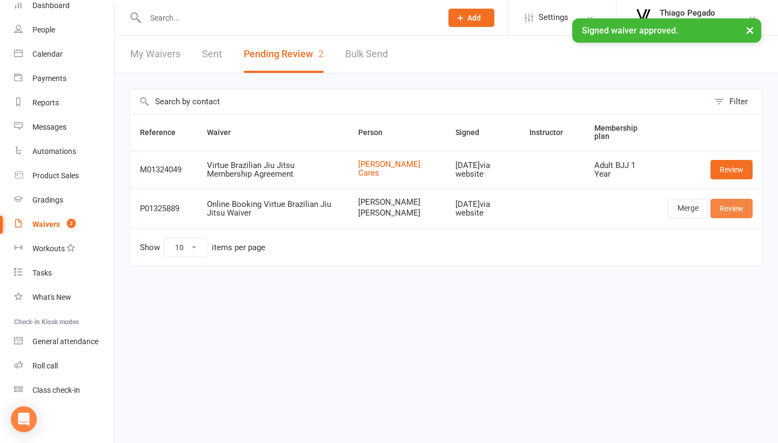
click at [731, 212] on link "Review" at bounding box center [732, 208] width 42 height 19
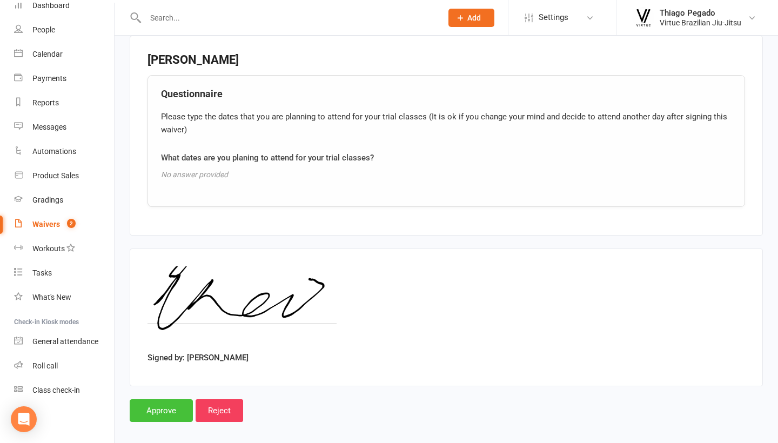
scroll to position [1147, 0]
click at [159, 400] on input "Approve" at bounding box center [161, 411] width 63 height 23
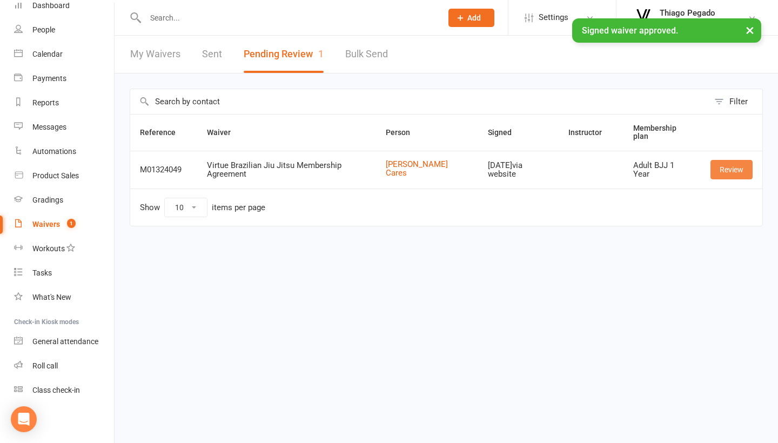
click at [729, 170] on link "Review" at bounding box center [732, 169] width 42 height 19
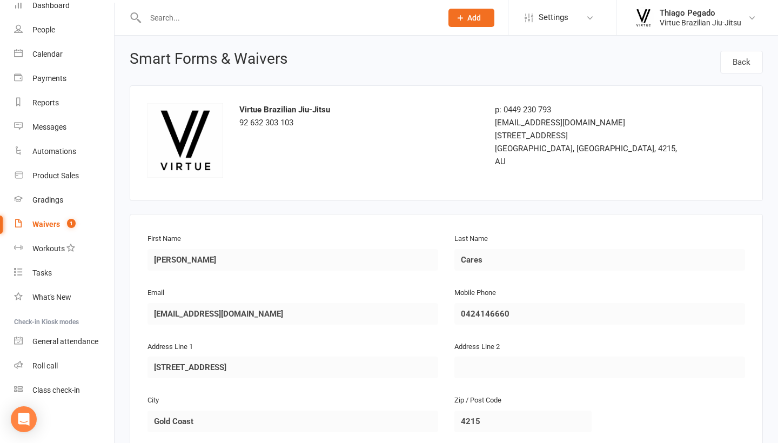
click at [321, 1] on div at bounding box center [282, 17] width 305 height 35
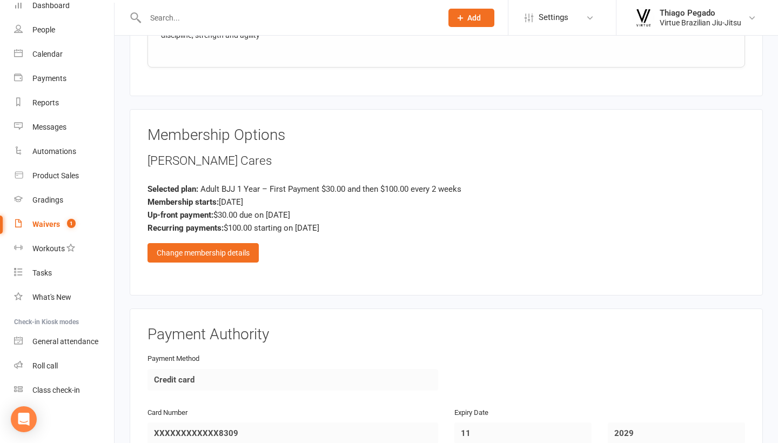
scroll to position [864, 0]
click at [216, 246] on div "Change membership details" at bounding box center [203, 252] width 111 height 19
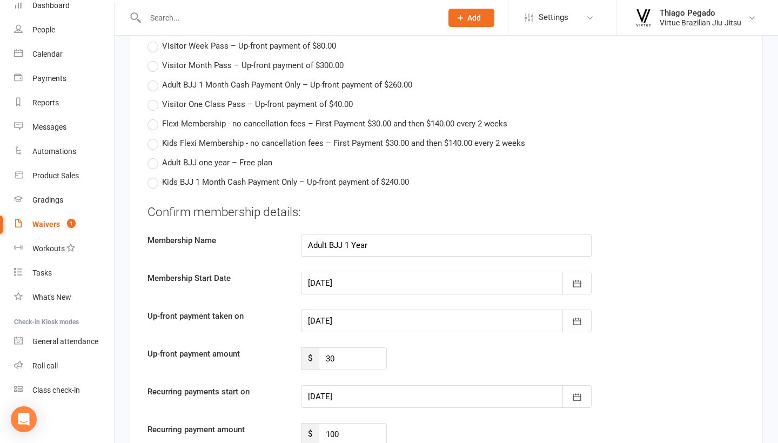
scroll to position [1539, 0]
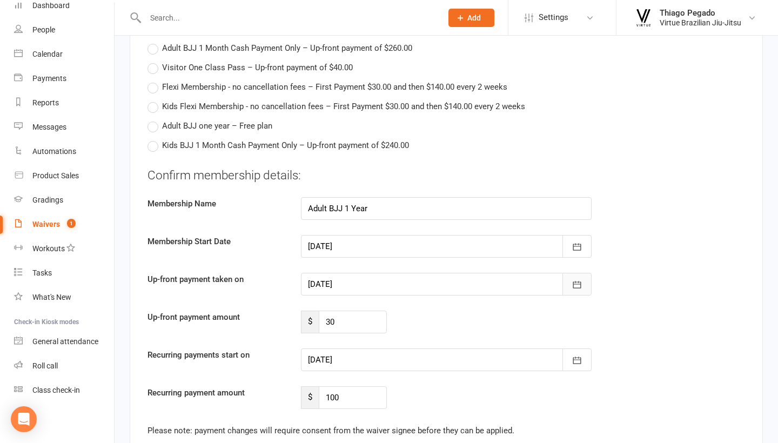
click at [575, 279] on icon "button" at bounding box center [577, 284] width 11 height 11
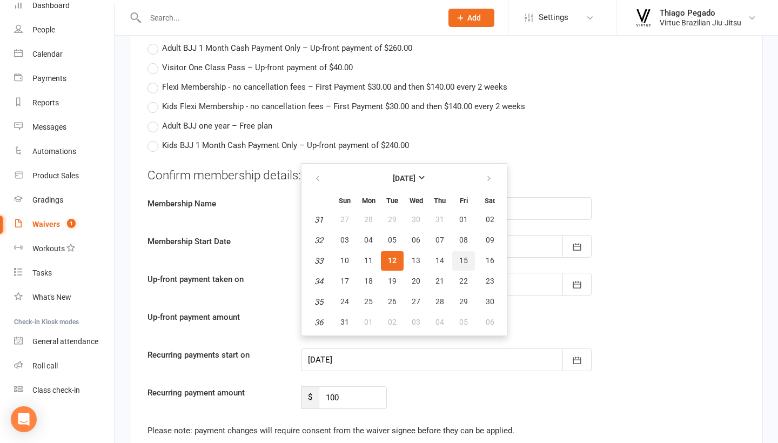
click at [466, 256] on span "15" at bounding box center [463, 260] width 9 height 9
type input "[DATE]"
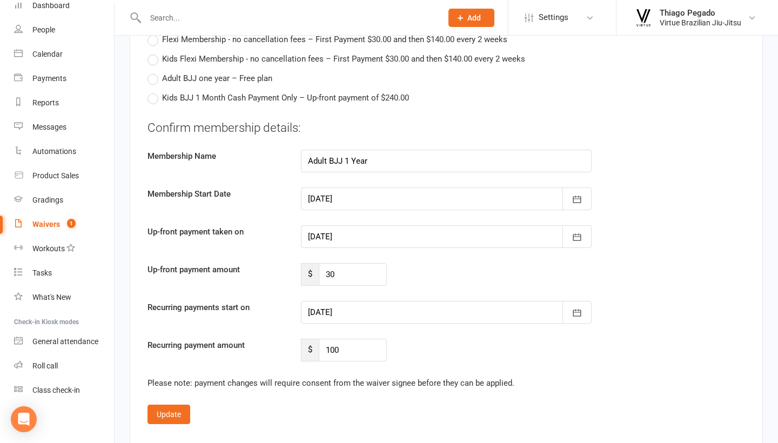
scroll to position [1596, 0]
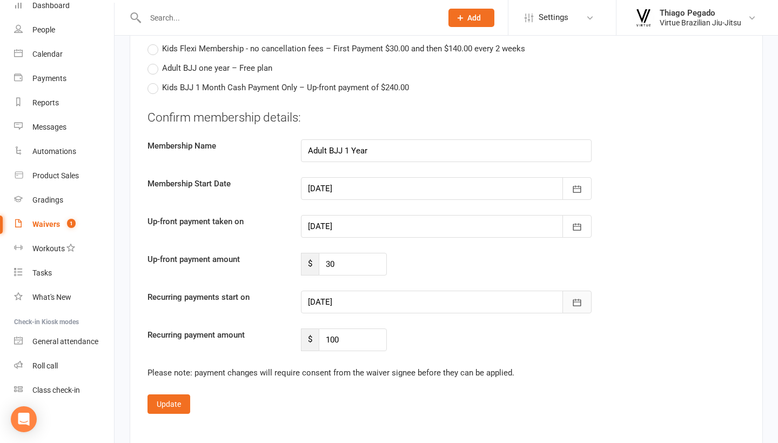
click at [577, 304] on button "button" at bounding box center [577, 302] width 29 height 23
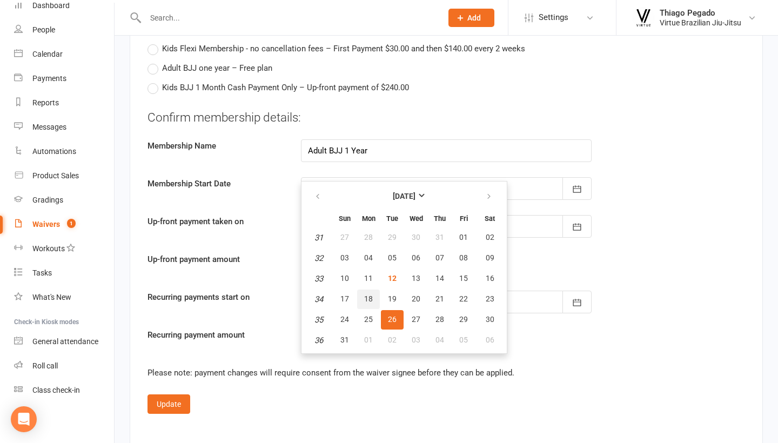
click at [369, 295] on span "18" at bounding box center [368, 299] width 9 height 9
type input "[DATE]"
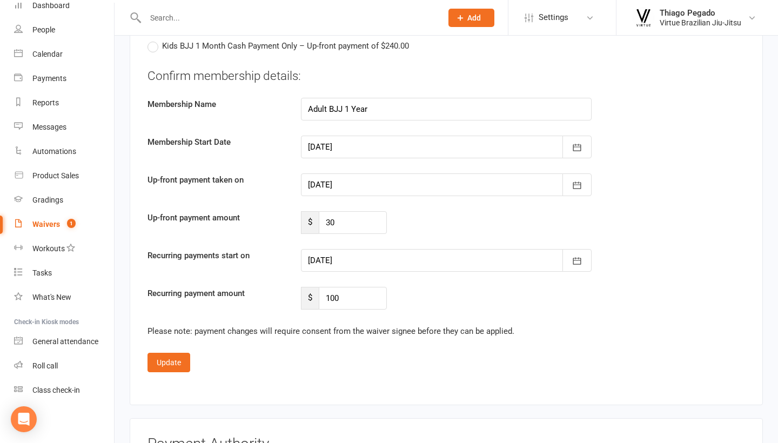
scroll to position [1640, 0]
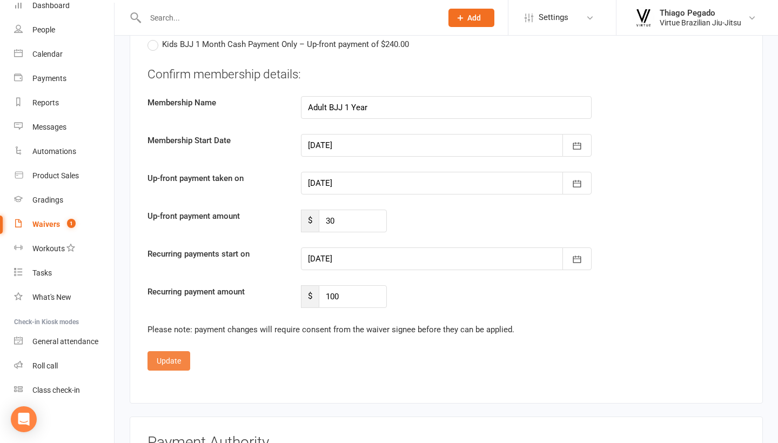
click at [180, 358] on button "Update" at bounding box center [169, 360] width 43 height 19
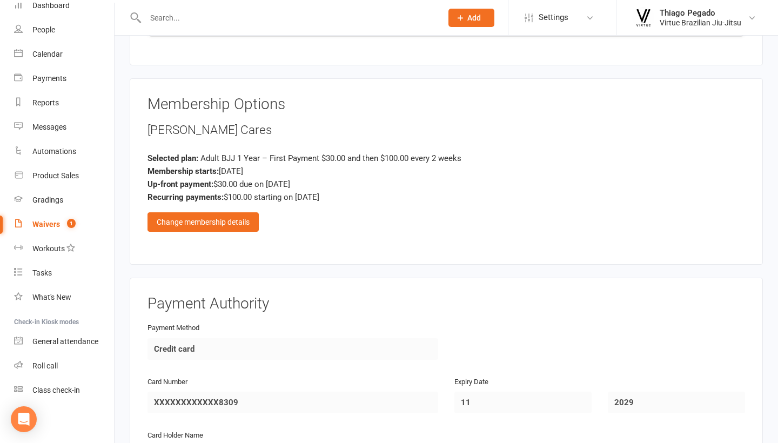
scroll to position [887, 0]
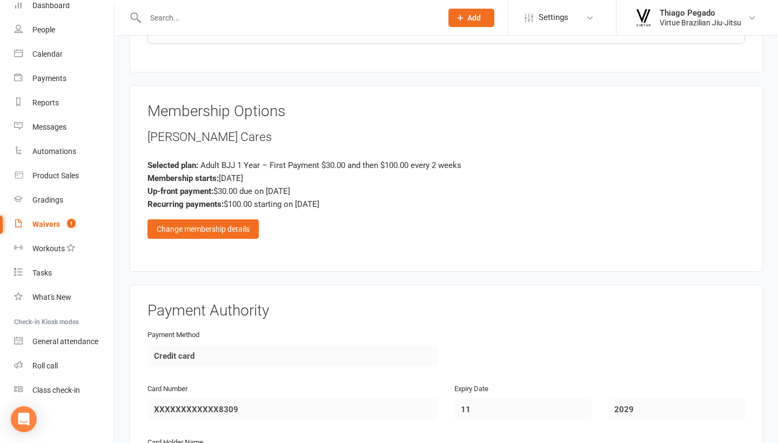
drag, startPoint x: 148, startPoint y: 128, endPoint x: 357, endPoint y: 195, distance: 220.3
copy div "[PERSON_NAME] Cares Selected plan: Adult BJJ 1 Year – First Payment $30.00 and …"
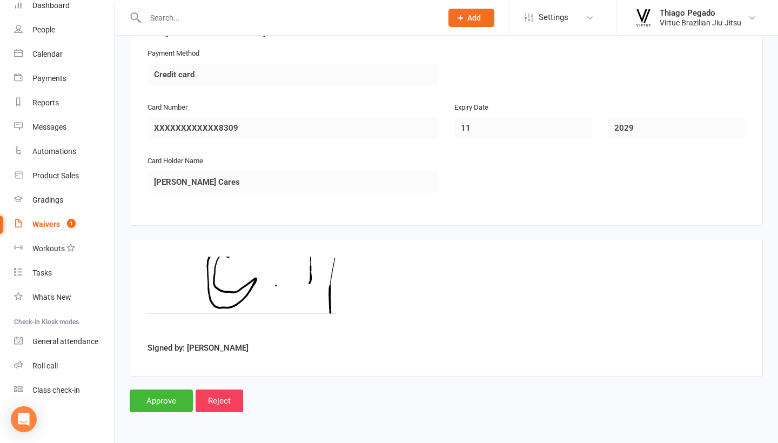
scroll to position [1169, 0]
click at [167, 390] on input "Approve" at bounding box center [161, 401] width 63 height 23
